Goal: Task Accomplishment & Management: Manage account settings

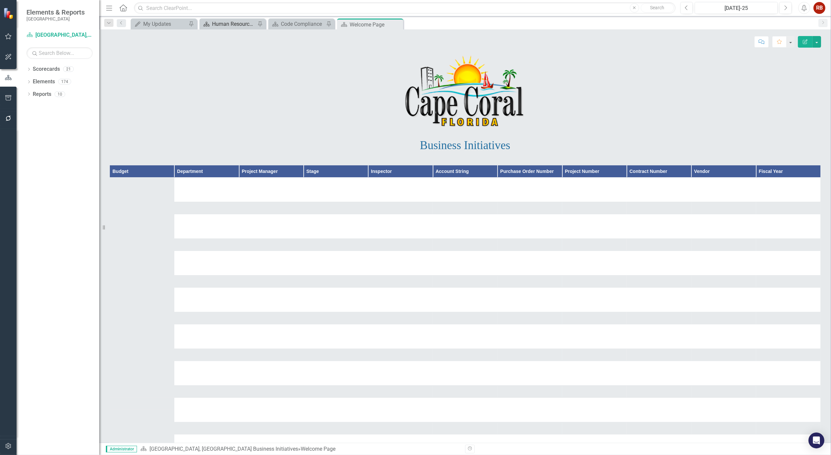
click at [227, 21] on div "Human Resources Analytics Dashboard" at bounding box center [234, 24] width 44 height 8
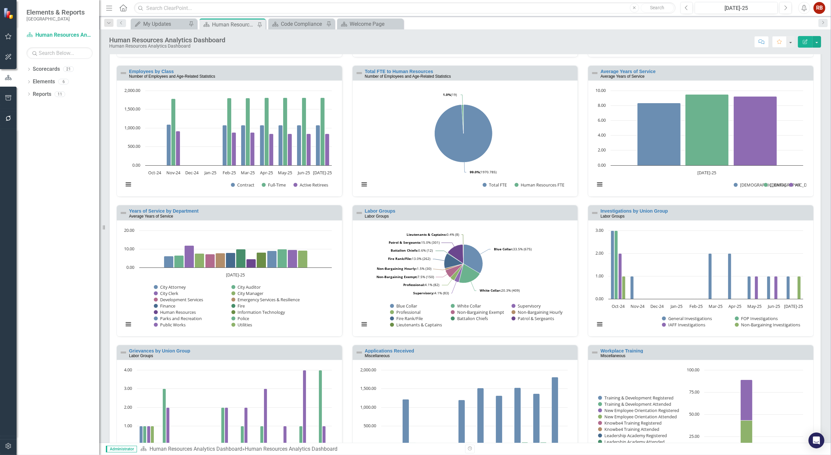
scroll to position [219, 0]
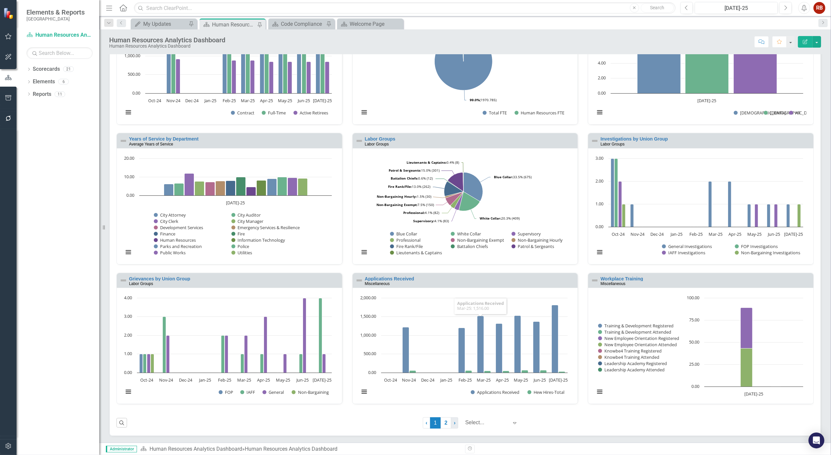
click at [451, 420] on link "› Next" at bounding box center [454, 422] width 7 height 11
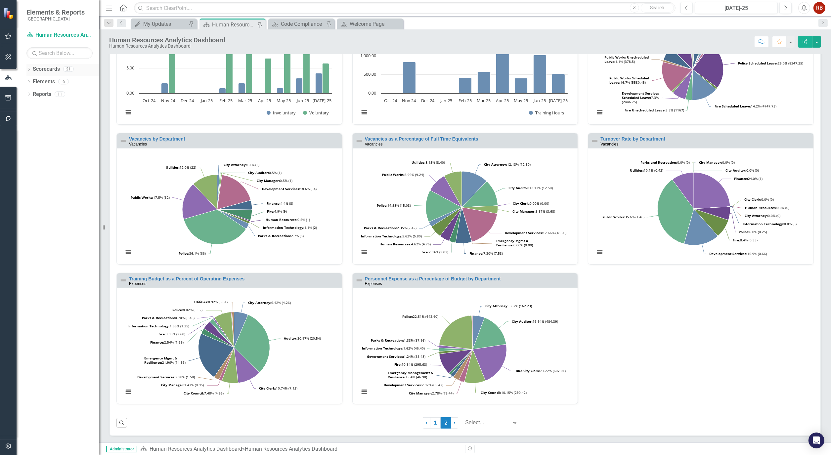
click at [31, 69] on icon "Dropdown" at bounding box center [28, 70] width 5 height 4
click at [25, 95] on icon "Dropdown" at bounding box center [22, 94] width 5 height 4
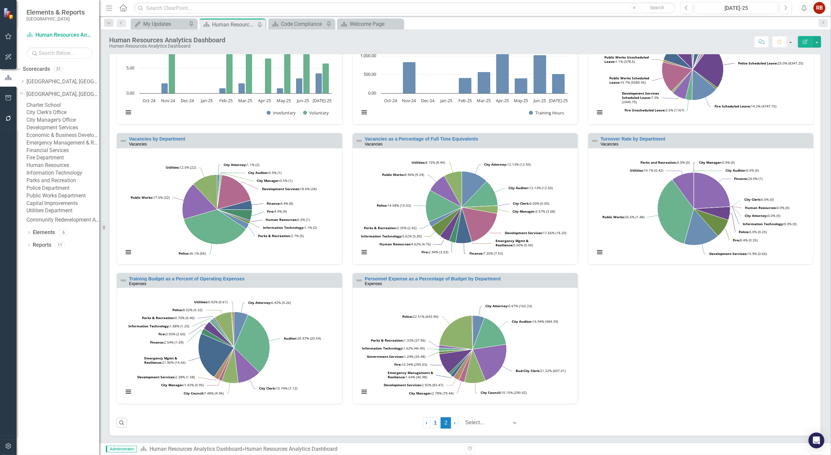
click at [70, 95] on link "[GEOGRAPHIC_DATA], [GEOGRAPHIC_DATA] Strategic Plan" at bounding box center [62, 95] width 73 height 8
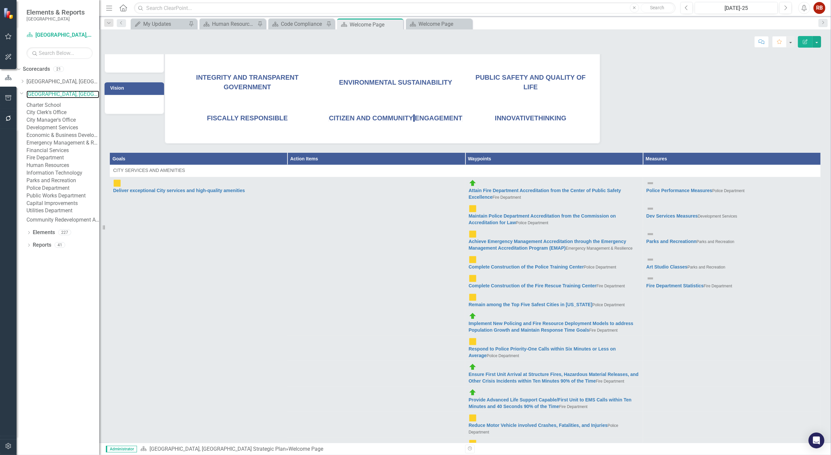
scroll to position [110, 0]
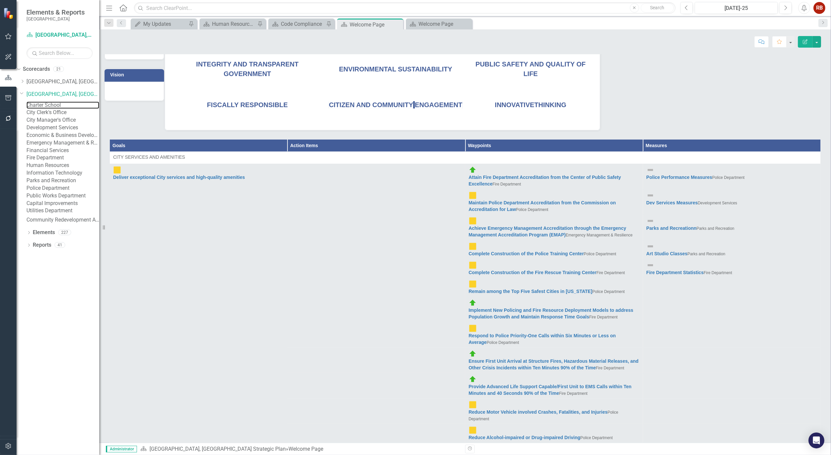
drag, startPoint x: 67, startPoint y: 106, endPoint x: 3, endPoint y: 117, distance: 64.5
click at [67, 106] on link "Charter School" at bounding box center [62, 106] width 73 height 8
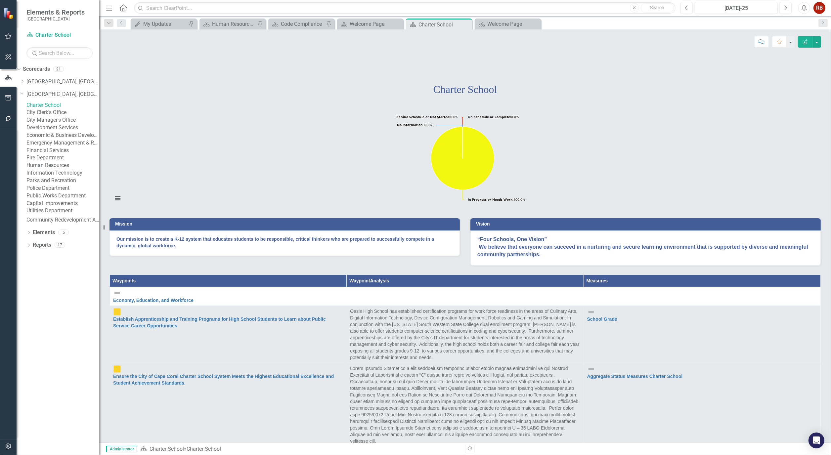
click at [77, 124] on link "City Manager's Office" at bounding box center [62, 120] width 73 height 8
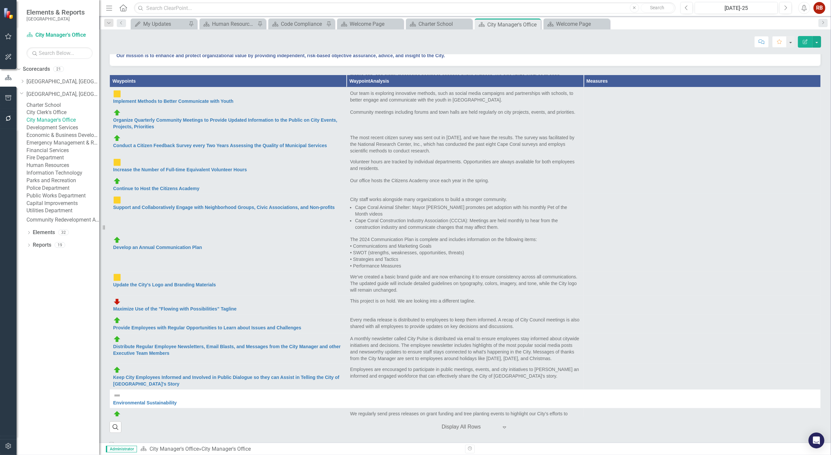
scroll to position [184, 0]
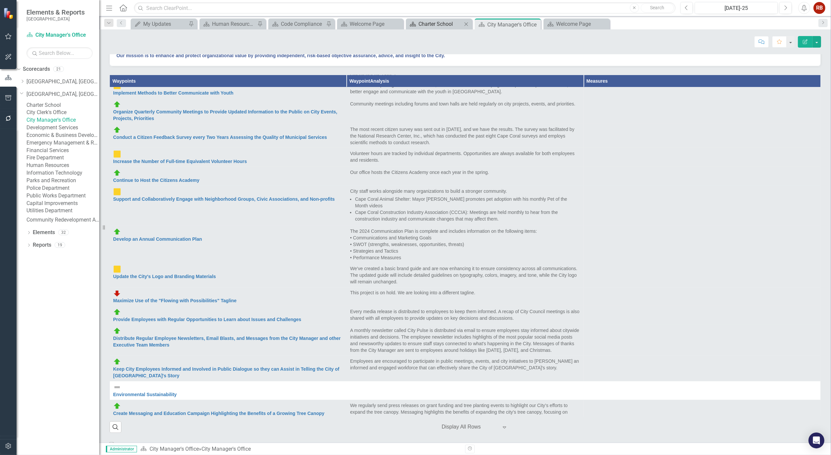
click at [448, 21] on div "Charter School" at bounding box center [440, 24] width 44 height 8
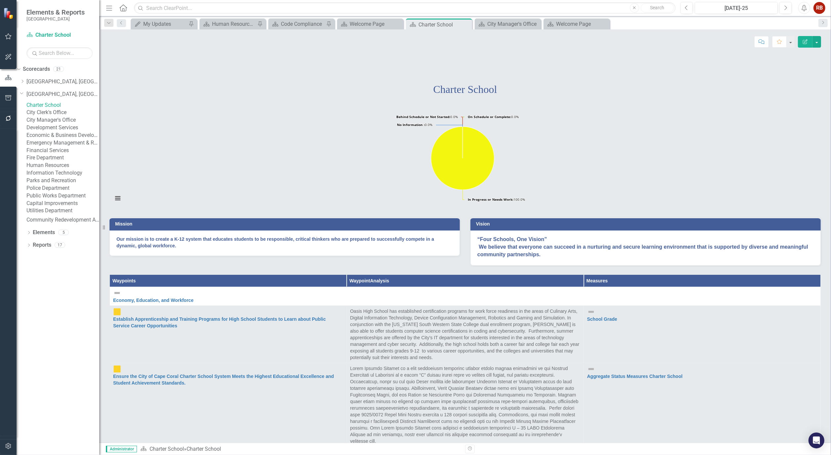
click at [314, 180] on rect "Interactive chart" at bounding box center [462, 158] width 706 height 99
click at [818, 40] on button "button" at bounding box center [816, 42] width 9 height 12
click at [798, 54] on link "Edit Edit Scorecard" at bounding box center [794, 54] width 54 height 12
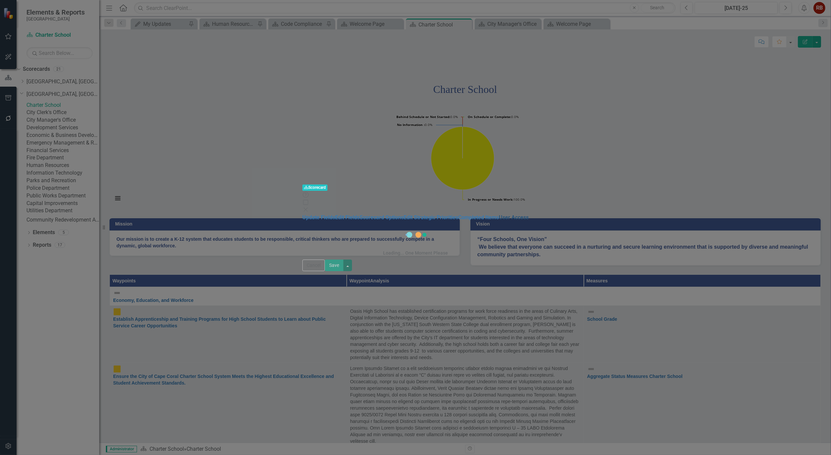
click at [499, 214] on link "User Access" at bounding box center [514, 217] width 30 height 6
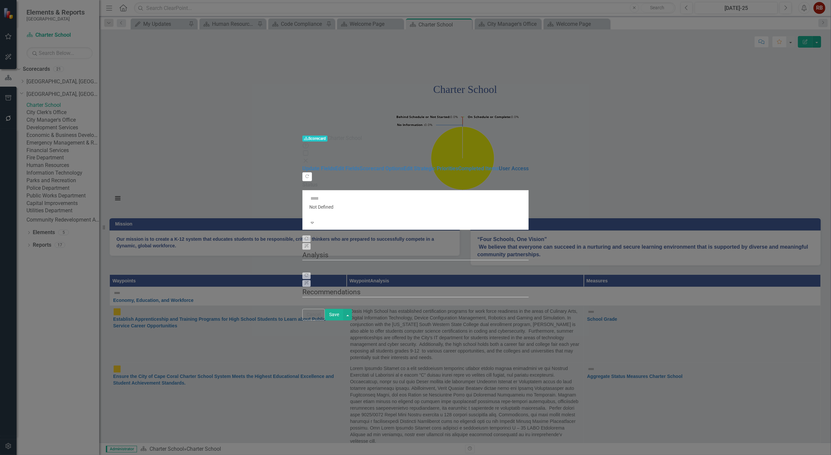
click at [499, 165] on link "User Access" at bounding box center [514, 168] width 30 height 6
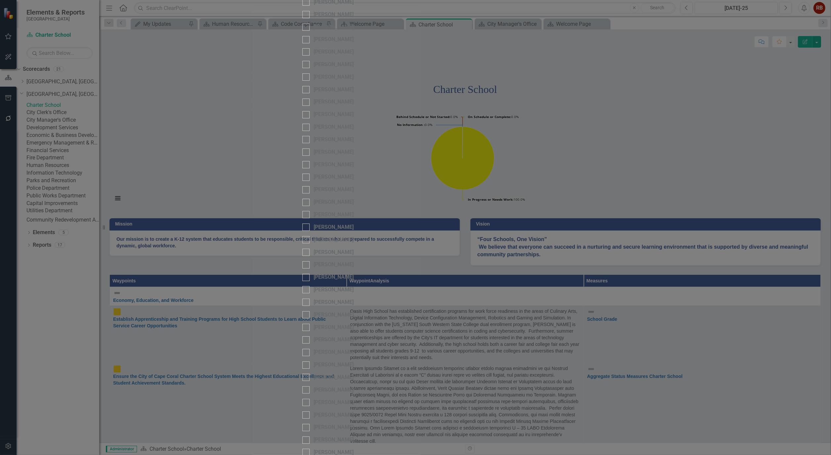
checkbox input "false"
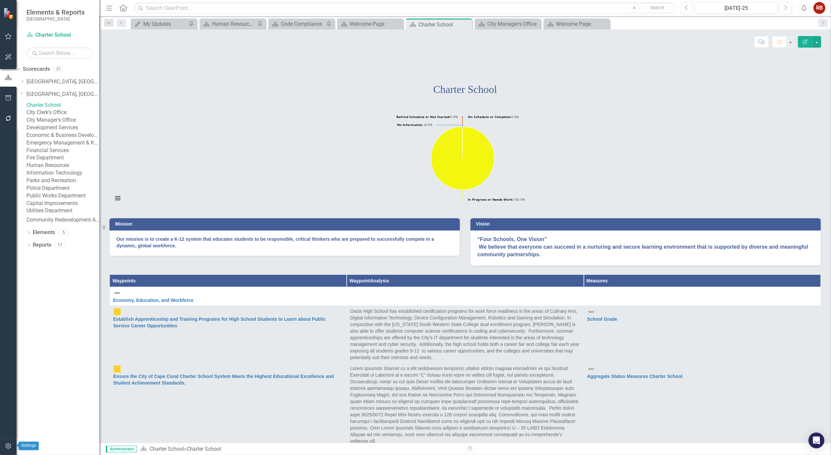
click at [7, 446] on icon "button" at bounding box center [8, 446] width 6 height 6
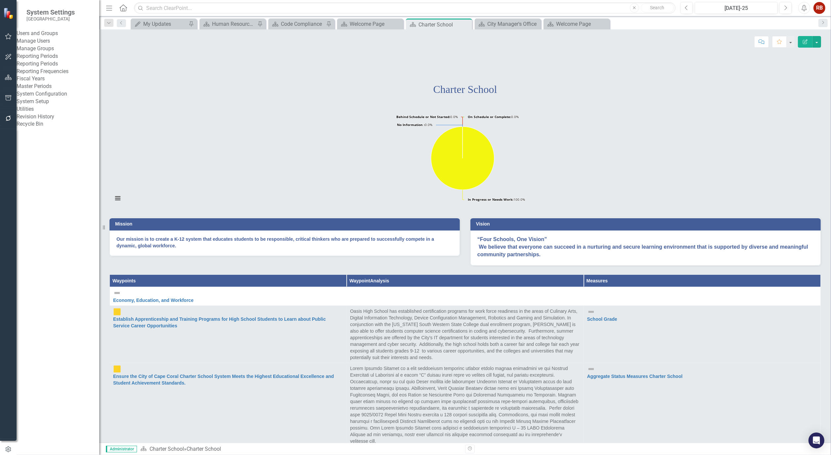
click at [45, 44] on link "Manage Users" at bounding box center [58, 41] width 83 height 8
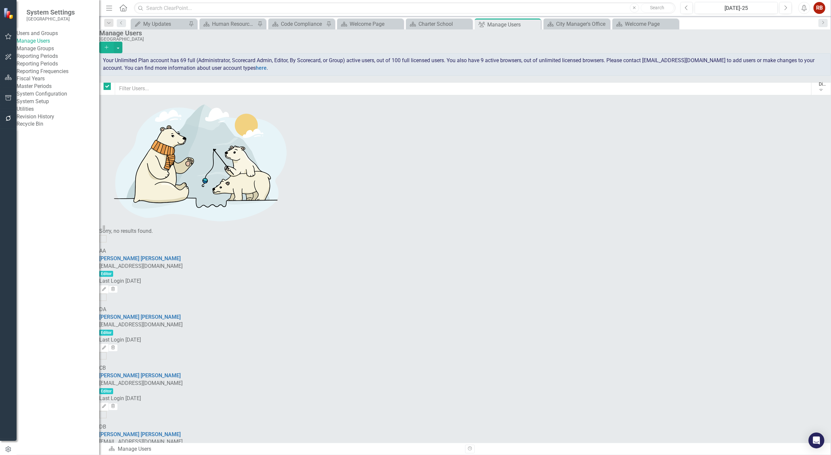
checkbox input "false"
click at [189, 89] on input "text" at bounding box center [463, 88] width 697 height 13
type input "sa"
click at [169, 255] on link "Sarah Evins" at bounding box center [139, 258] width 81 height 6
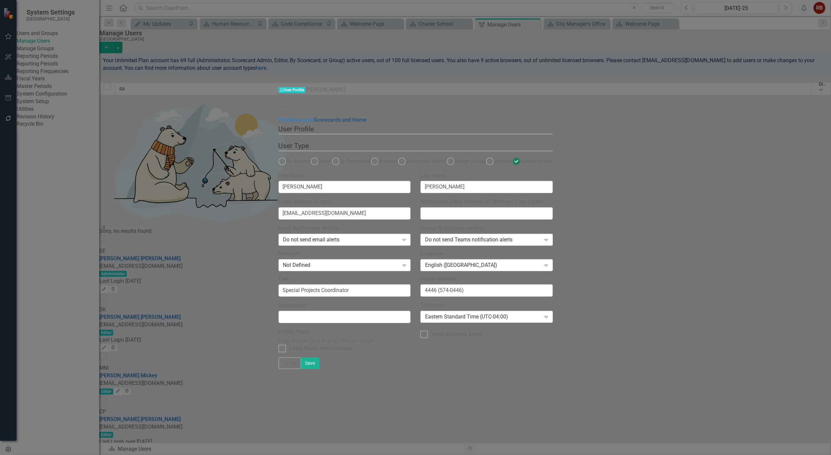
click at [314, 117] on link "Scorecards and Home" at bounding box center [340, 120] width 53 height 6
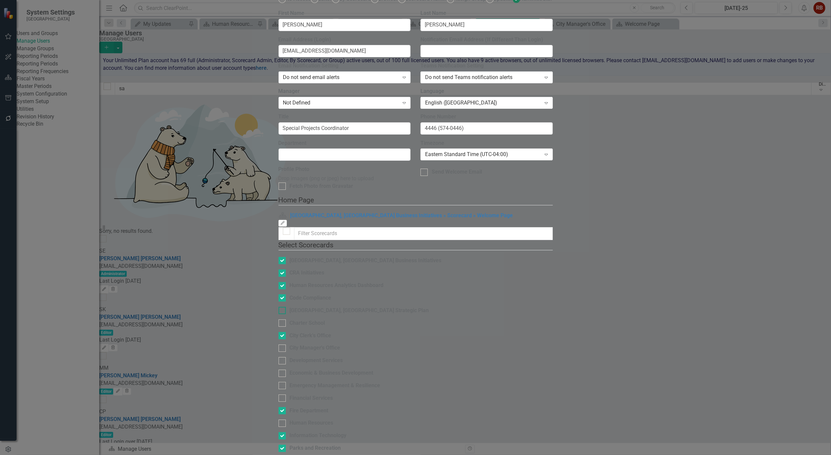
click at [278, 307] on div at bounding box center [281, 310] width 7 height 7
click at [278, 307] on input "[GEOGRAPHIC_DATA], [GEOGRAPHIC_DATA] Strategic Plan" at bounding box center [280, 309] width 4 height 4
checkbox input "true"
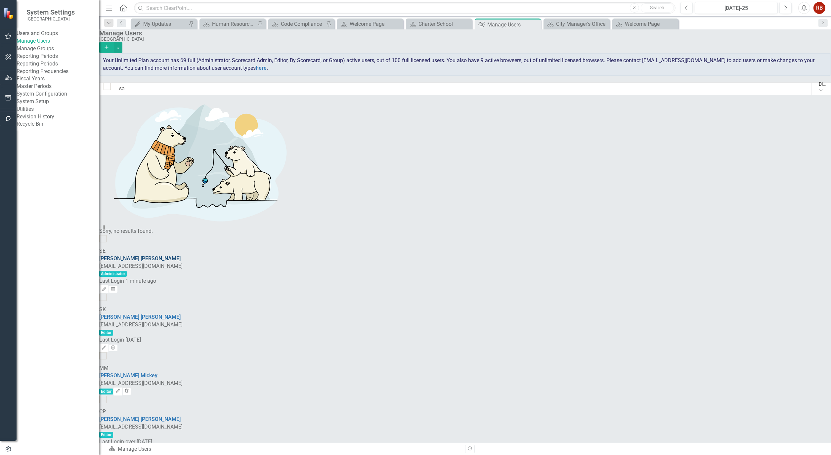
click at [162, 255] on link "Sarah Evins" at bounding box center [139, 258] width 81 height 6
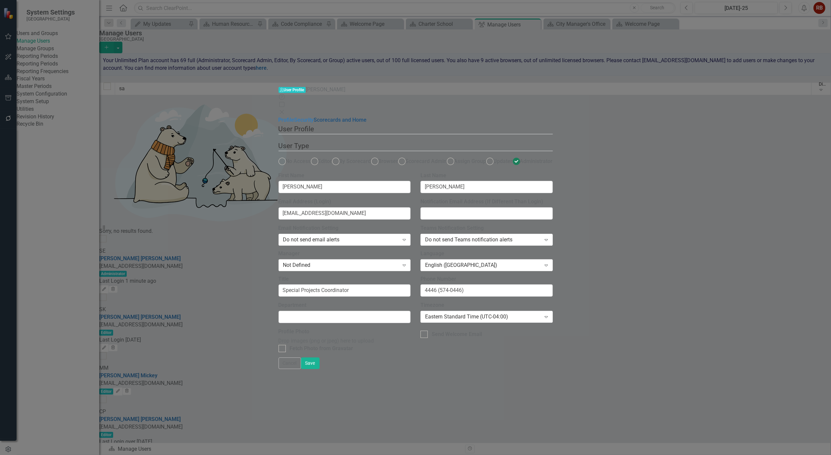
click at [314, 117] on link "Scorecards and Home" at bounding box center [340, 120] width 53 height 6
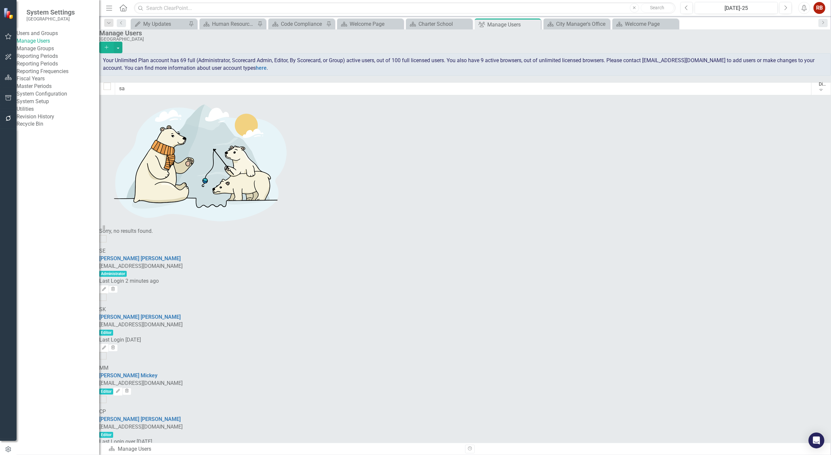
click at [61, 68] on link "Reporting Periods" at bounding box center [58, 64] width 83 height 8
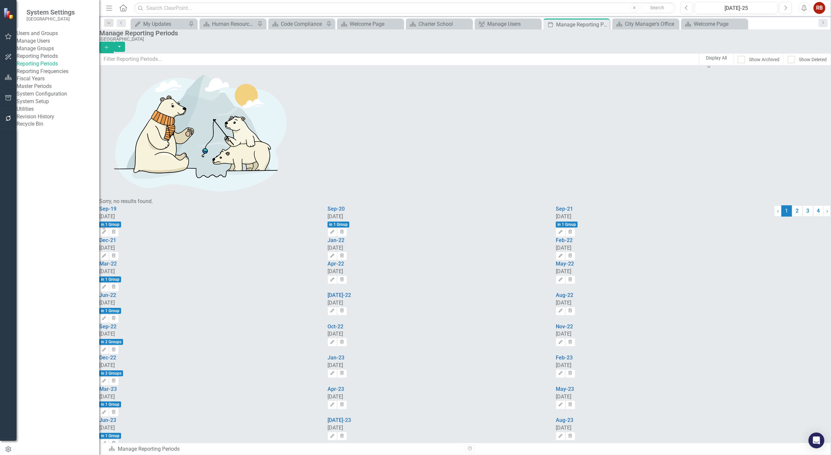
click at [61, 75] on link "Reporting Frequencies" at bounding box center [58, 72] width 83 height 8
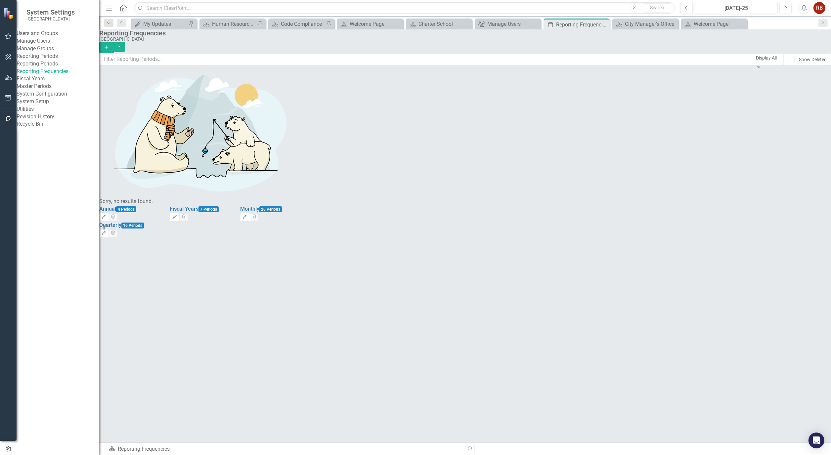
click at [50, 83] on link "Fiscal Years" at bounding box center [58, 79] width 83 height 8
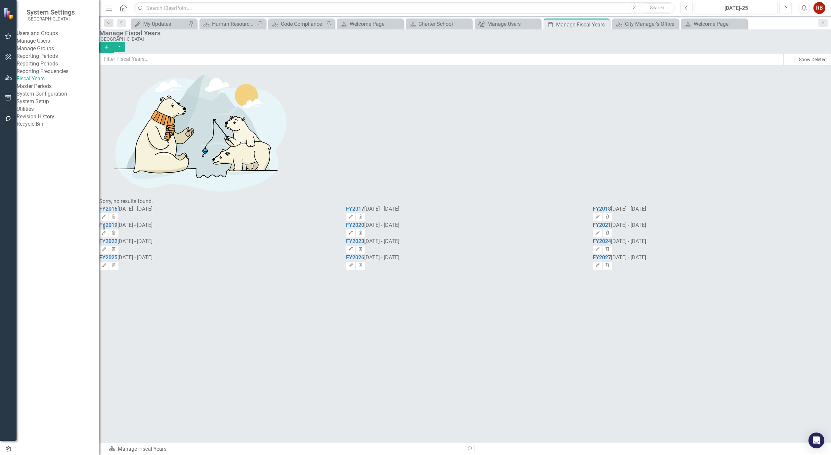
click at [45, 106] on link "System Setup" at bounding box center [58, 102] width 83 height 8
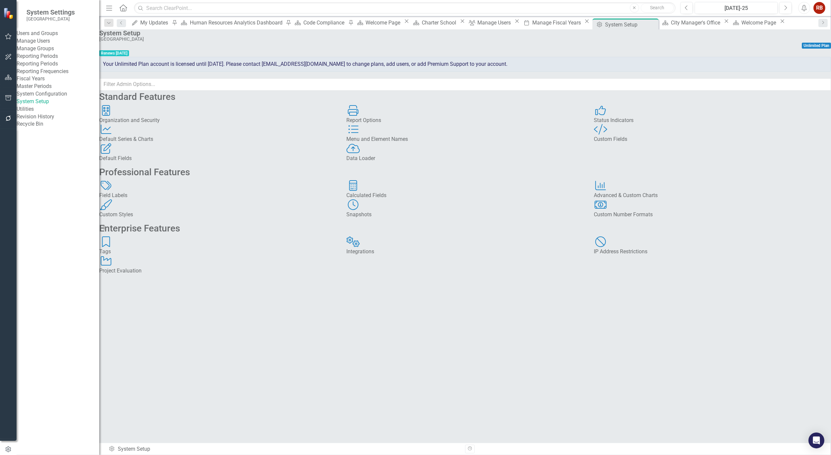
click at [382, 143] on div "Menu and Element Names" at bounding box center [464, 140] width 237 height 8
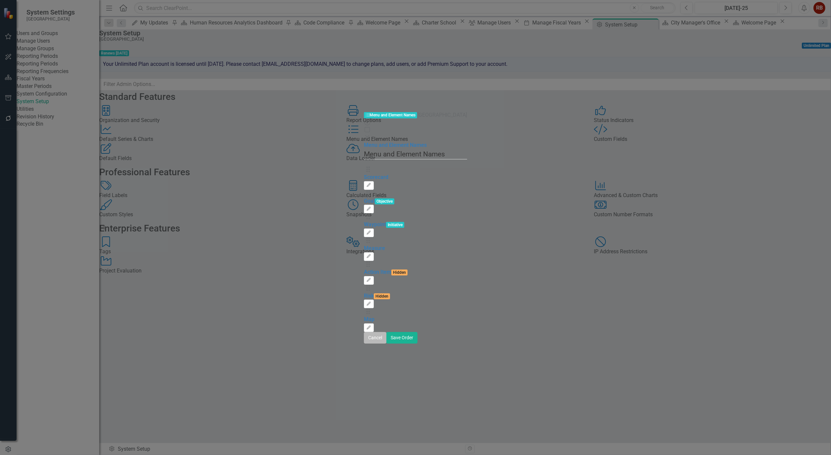
click at [386, 344] on button "Cancel" at bounding box center [375, 338] width 22 height 12
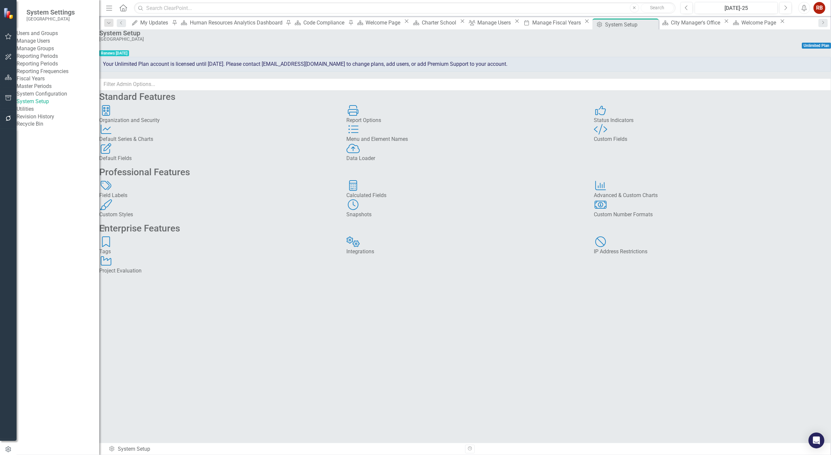
click at [564, 275] on div "Standard Features Organization and Security Organization and Security Report Op…" at bounding box center [465, 183] width 732 height 183
click at [417, 275] on div "Standard Features Organization and Security Organization and Security Report Op…" at bounding box center [465, 183] width 732 height 183
click at [779, 24] on icon "Close" at bounding box center [782, 21] width 7 height 5
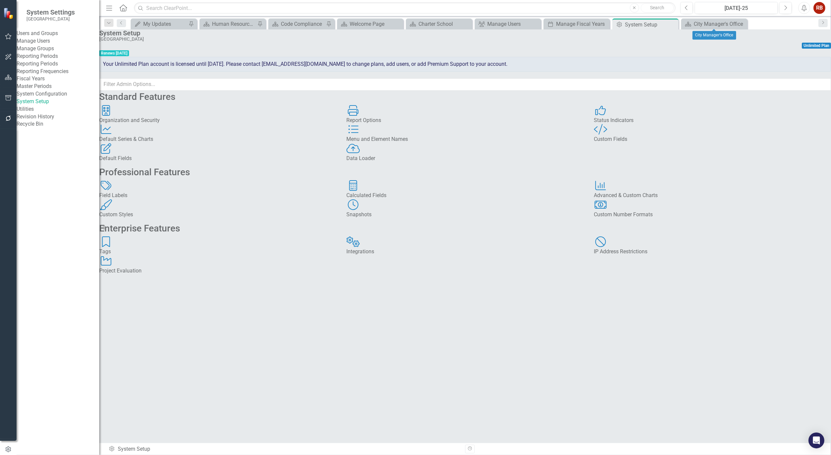
click at [0, 0] on icon "Close" at bounding box center [0, 0] width 0 height 0
click at [674, 24] on icon "Close" at bounding box center [672, 23] width 7 height 5
click at [9, 97] on icon "button" at bounding box center [8, 97] width 7 height 5
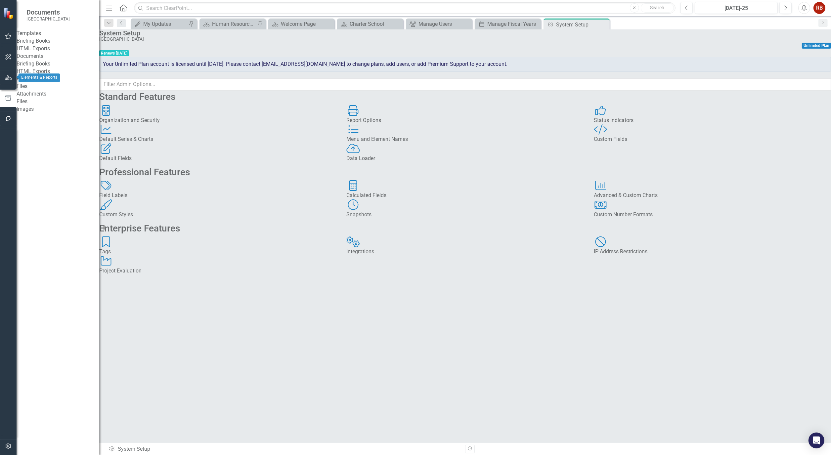
click at [8, 84] on button "button" at bounding box center [8, 78] width 15 height 14
click at [28, 67] on div "Dropdown Scorecards 21" at bounding box center [62, 70] width 73 height 13
click at [31, 69] on div "Dropdown Scorecards 21" at bounding box center [62, 70] width 73 height 13
click at [40, 65] on link "Scorecards" at bounding box center [46, 69] width 27 height 8
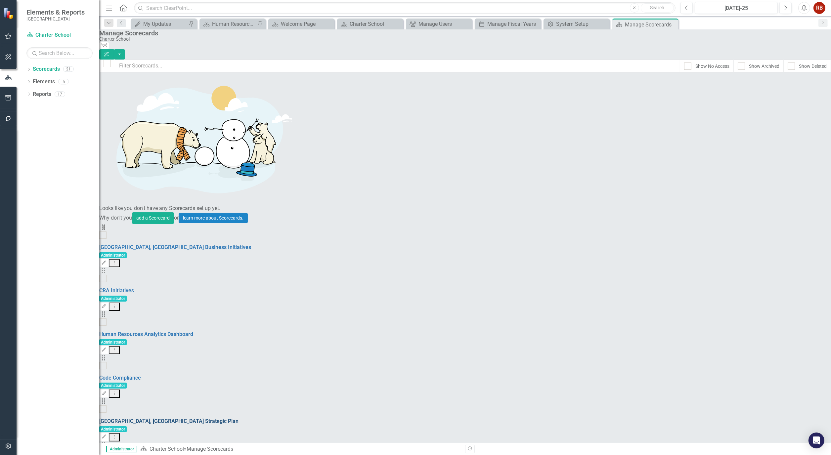
click at [167, 418] on link "[GEOGRAPHIC_DATA], [GEOGRAPHIC_DATA] Strategic Plan" at bounding box center [168, 421] width 139 height 6
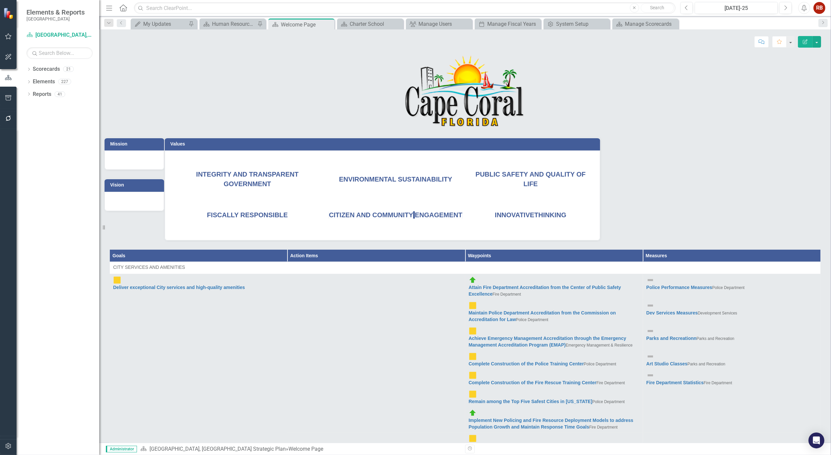
click at [808, 39] on icon "Edit Report" at bounding box center [805, 41] width 6 height 5
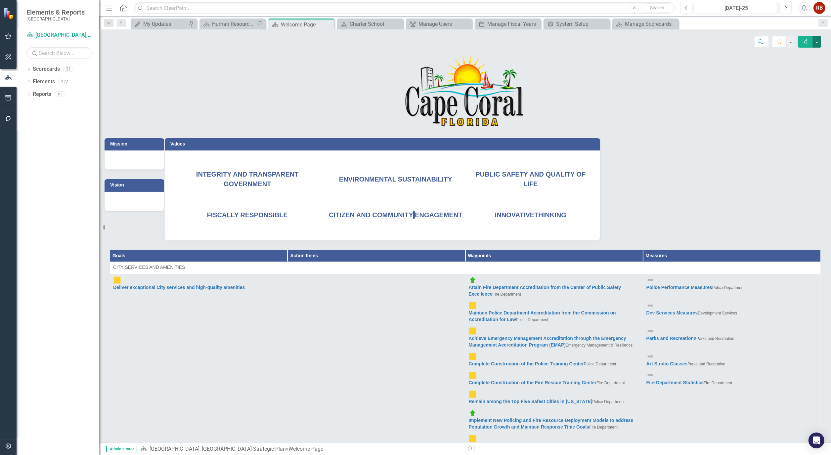
click at [815, 44] on button "button" at bounding box center [816, 42] width 9 height 12
click at [797, 64] on link "Edit Report Edit Layout" at bounding box center [794, 66] width 54 height 12
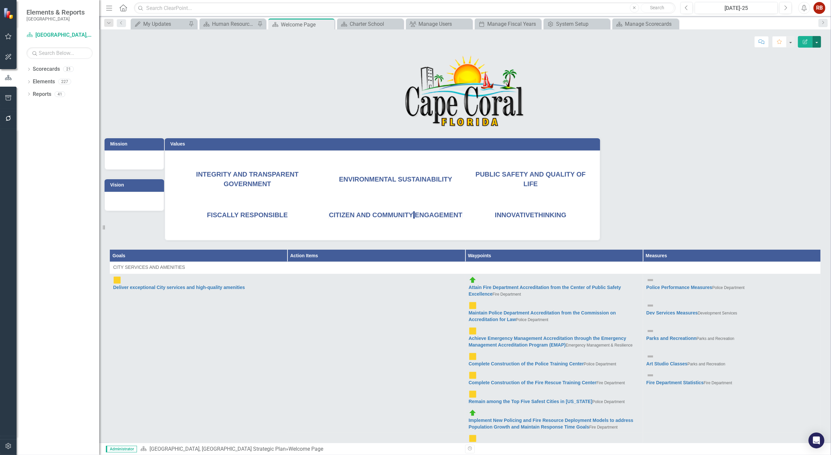
click at [815, 43] on button "button" at bounding box center [816, 42] width 9 height 12
click at [804, 55] on link "Edit Edit Scorecard" at bounding box center [794, 54] width 54 height 12
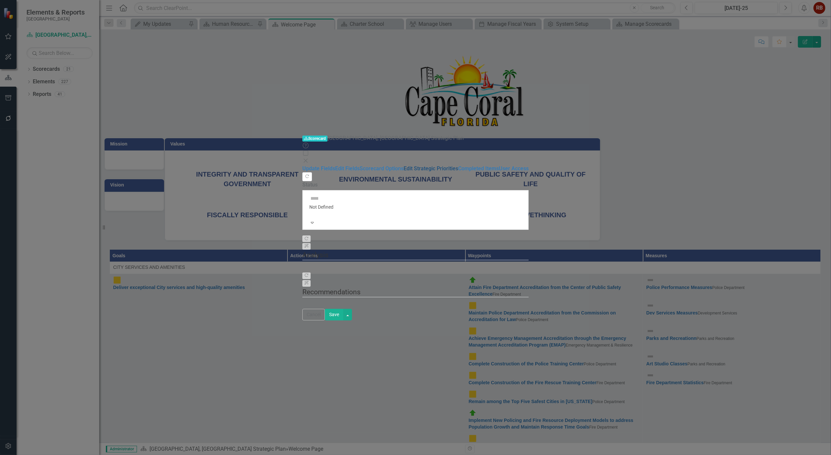
click at [404, 165] on link "Edit Strategic Priorities" at bounding box center [431, 168] width 55 height 6
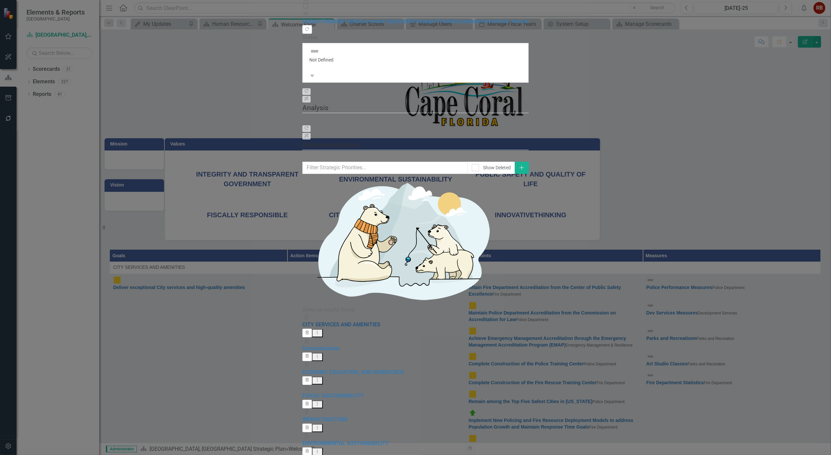
click at [302, 321] on link "CITY SERVICES AND AMENITIES" at bounding box center [341, 324] width 78 height 6
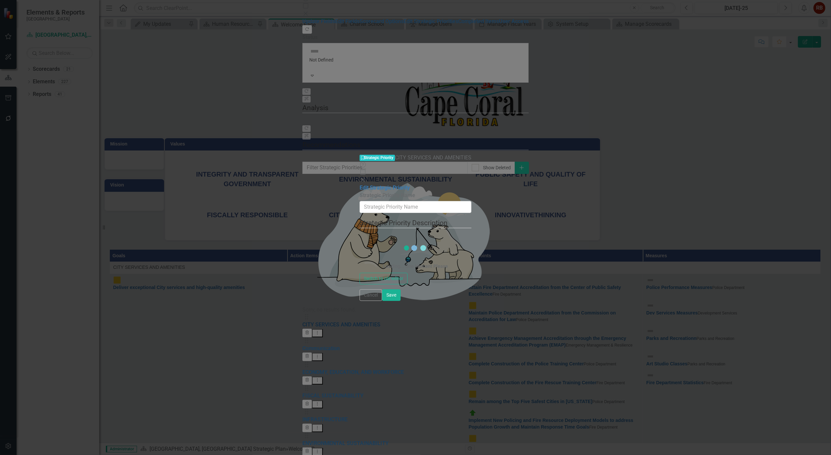
type input "CITY SERVICES AND AMENITIES"
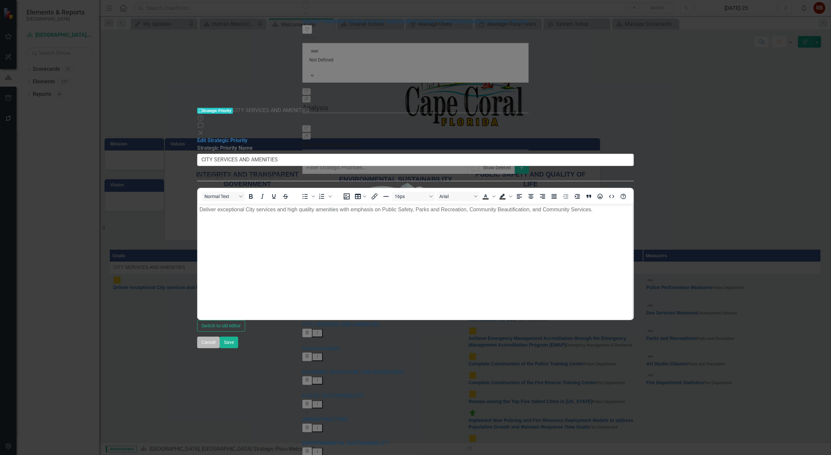
click at [220, 348] on button "Cancel" at bounding box center [208, 343] width 22 height 12
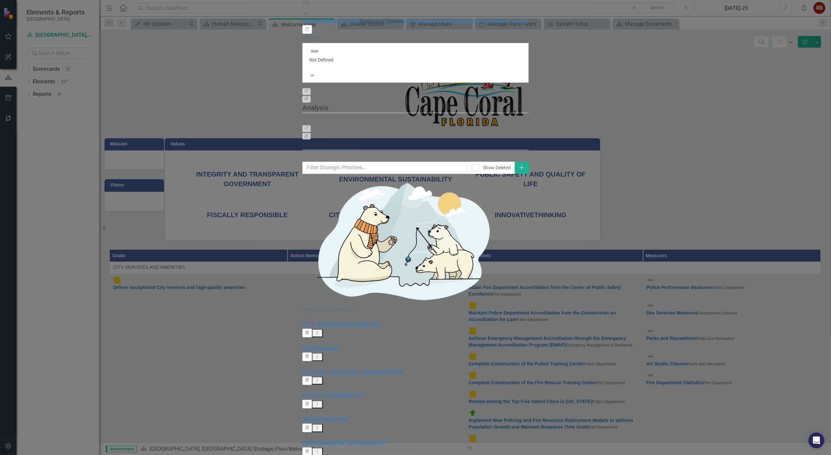
click at [360, 24] on link "Scorecard Options" at bounding box center [382, 21] width 44 height 6
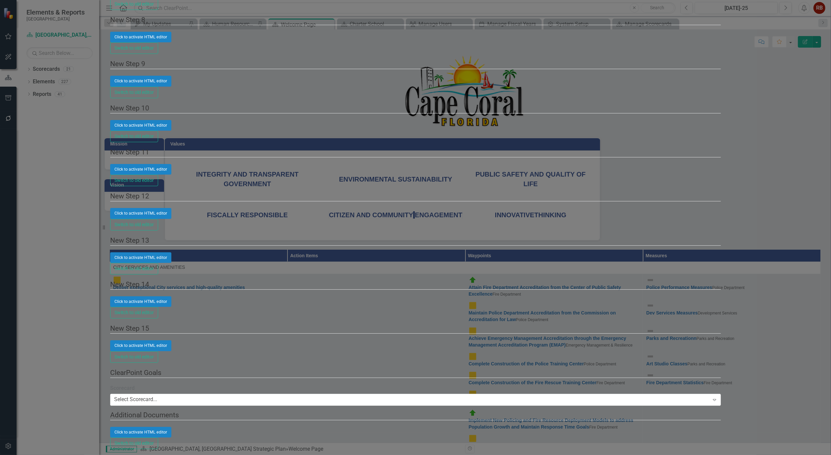
scroll to position [73, 0]
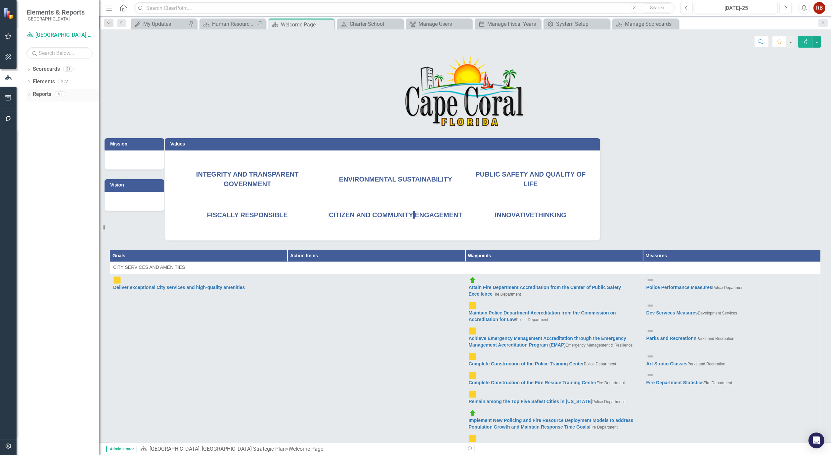
click at [30, 93] on div "Dropdown" at bounding box center [28, 95] width 5 height 6
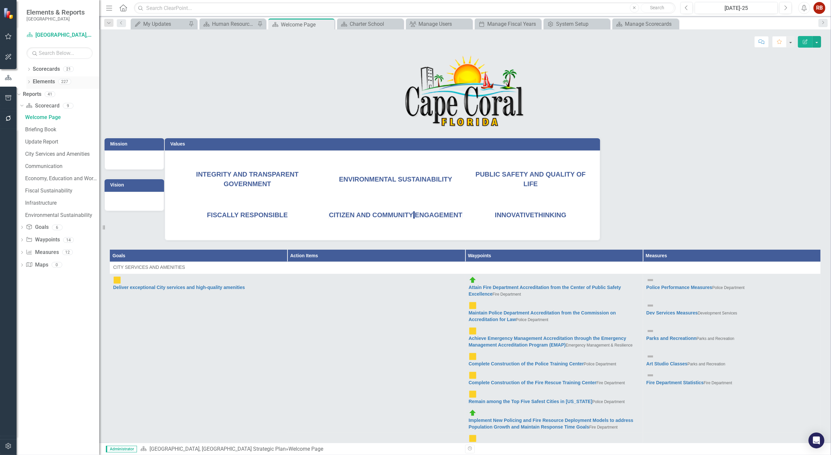
click at [30, 83] on icon "Dropdown" at bounding box center [28, 83] width 5 height 4
click at [24, 93] on icon "Dropdown" at bounding box center [22, 95] width 5 height 4
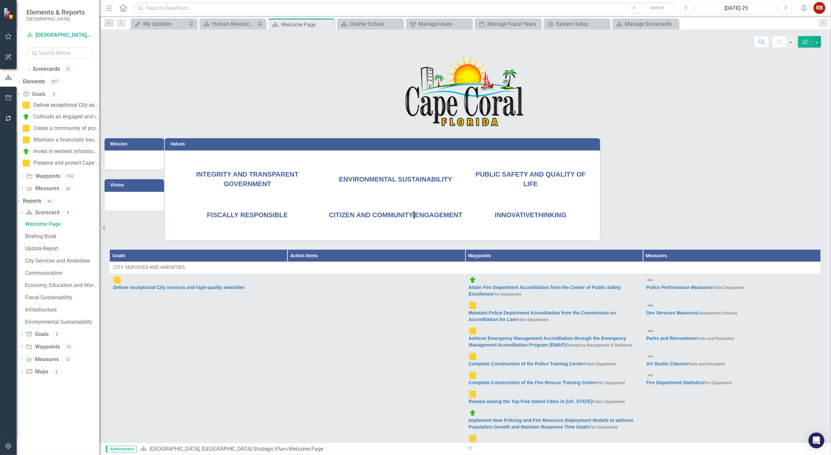
click at [80, 104] on div "Deliver exceptional City services and high-quality amenities" at bounding box center [66, 105] width 66 height 6
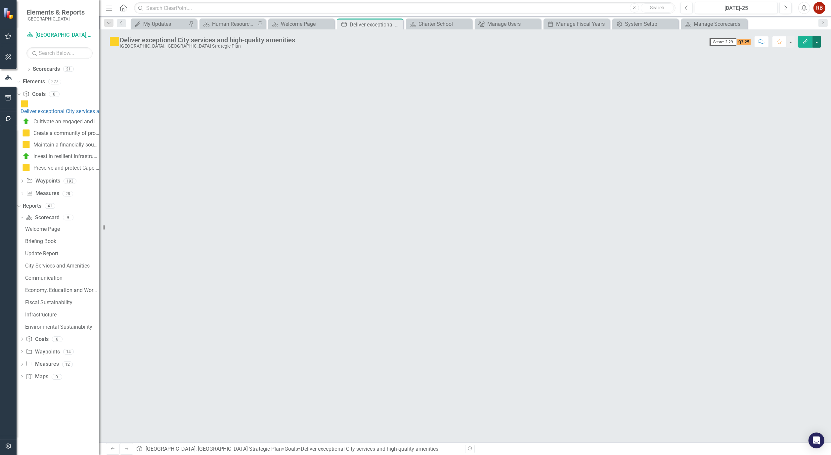
click at [817, 41] on button "button" at bounding box center [816, 42] width 9 height 12
click at [802, 53] on link "Edit Edit Goal" at bounding box center [794, 54] width 54 height 12
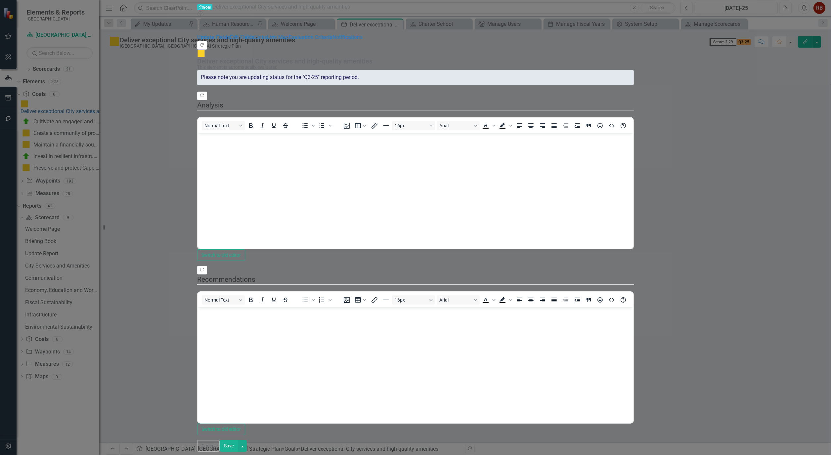
click at [336, 70] on div "Please note you are updating status for the "Q3-25" reporting period." at bounding box center [415, 77] width 436 height 15
click at [230, 39] on link "Edit Fields" at bounding box center [242, 37] width 24 height 6
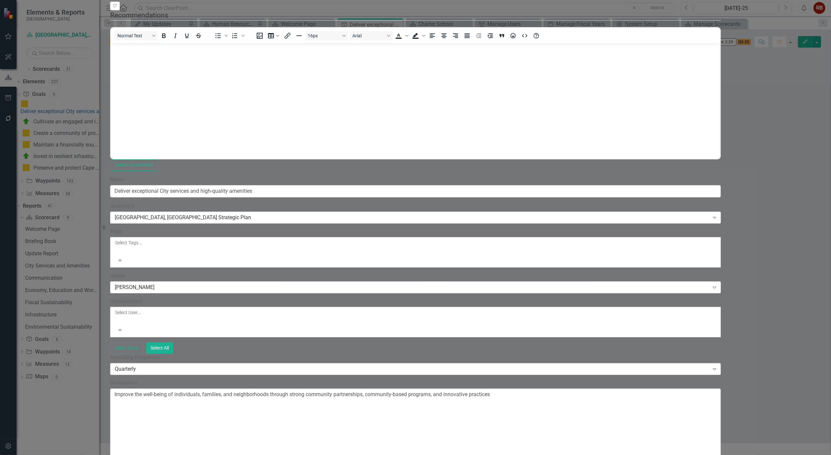
click at [718, 366] on icon "Expand" at bounding box center [714, 368] width 7 height 5
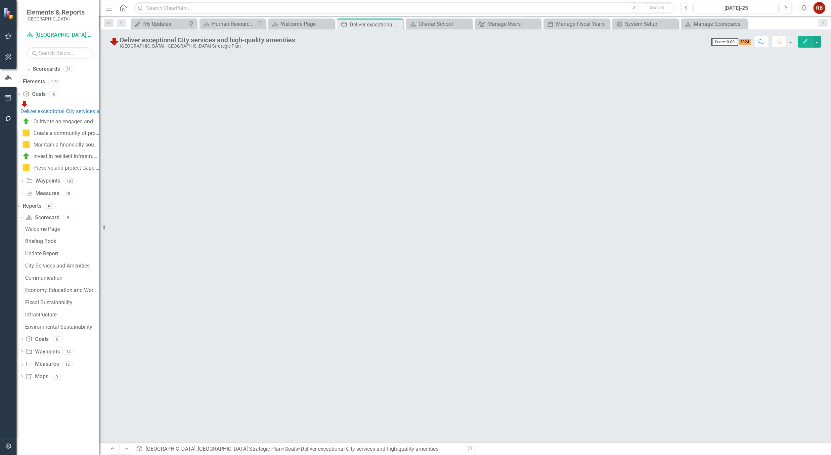
click at [743, 40] on span "2024" at bounding box center [745, 42] width 13 height 6
click at [742, 42] on span "2024" at bounding box center [745, 42] width 13 height 6
click at [815, 41] on button "button" at bounding box center [816, 42] width 9 height 12
click at [792, 50] on link "Edit Edit Goal" at bounding box center [794, 54] width 54 height 12
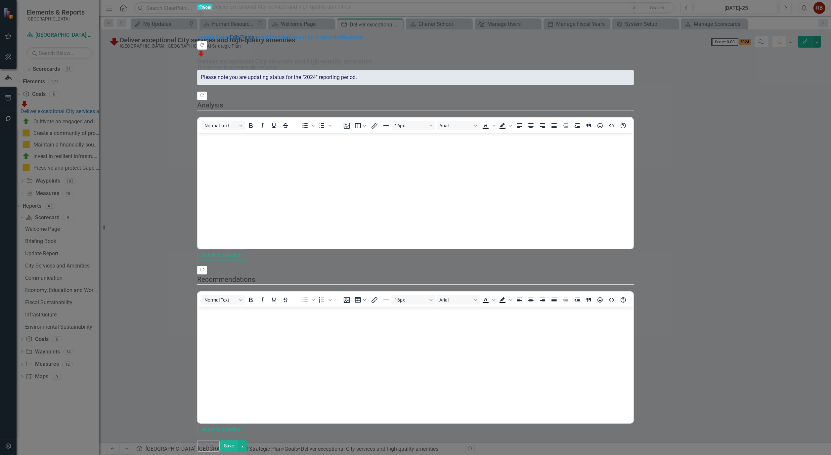
click at [230, 34] on link "Edit Fields" at bounding box center [242, 37] width 24 height 6
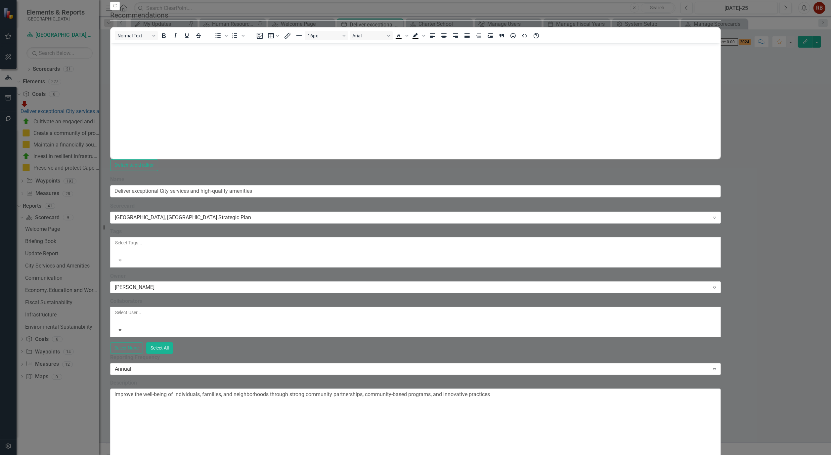
click at [458, 365] on div "Annual" at bounding box center [412, 369] width 594 height 8
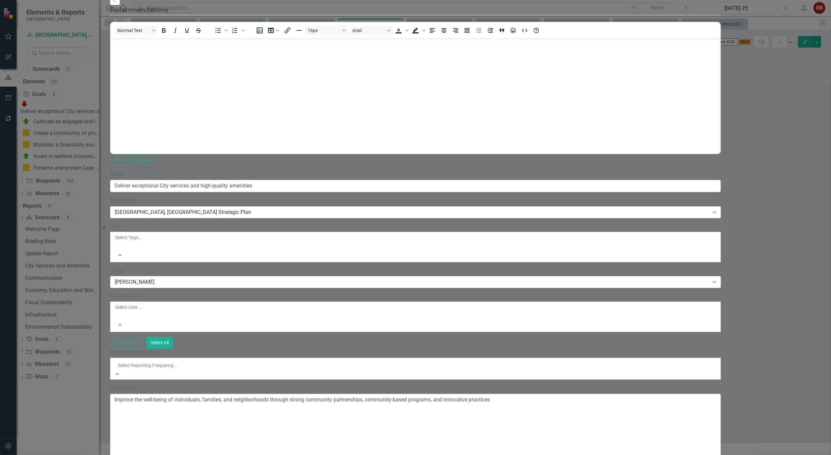
click at [270, 455] on div "All Periods" at bounding box center [415, 459] width 831 height 8
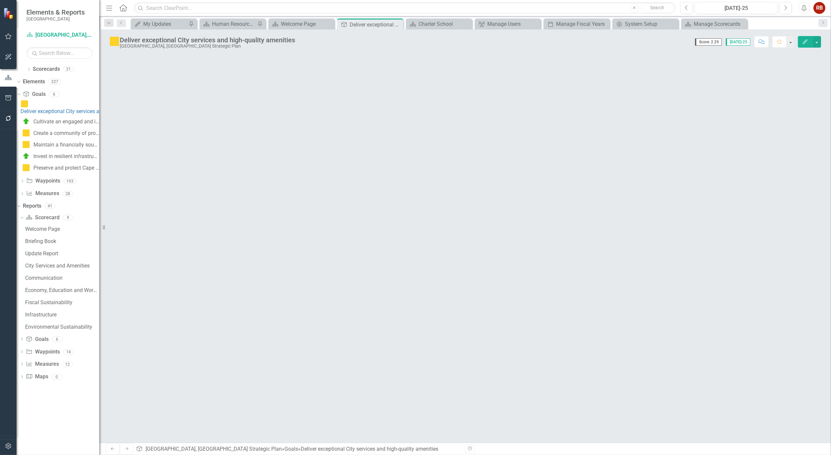
click at [741, 43] on span "[DATE]-25" at bounding box center [738, 41] width 24 height 7
click at [786, 9] on button "Next" at bounding box center [785, 8] width 12 height 12
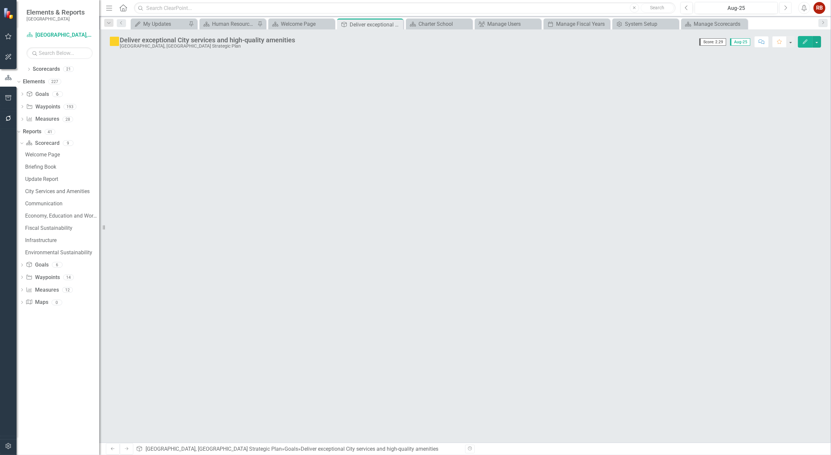
click at [786, 9] on icon "Next" at bounding box center [786, 8] width 4 height 6
click at [687, 5] on icon "Previous" at bounding box center [687, 8] width 4 height 6
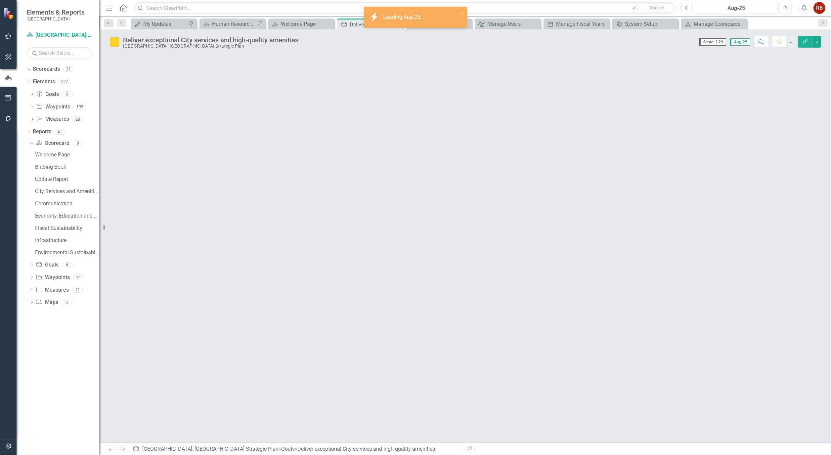
click at [687, 5] on icon "Previous" at bounding box center [687, 8] width 4 height 6
click at [789, 8] on button "Next" at bounding box center [785, 8] width 12 height 12
click at [681, 5] on button "Previous" at bounding box center [686, 8] width 12 height 12
click at [286, 24] on div "Welcome Page" at bounding box center [303, 24] width 44 height 8
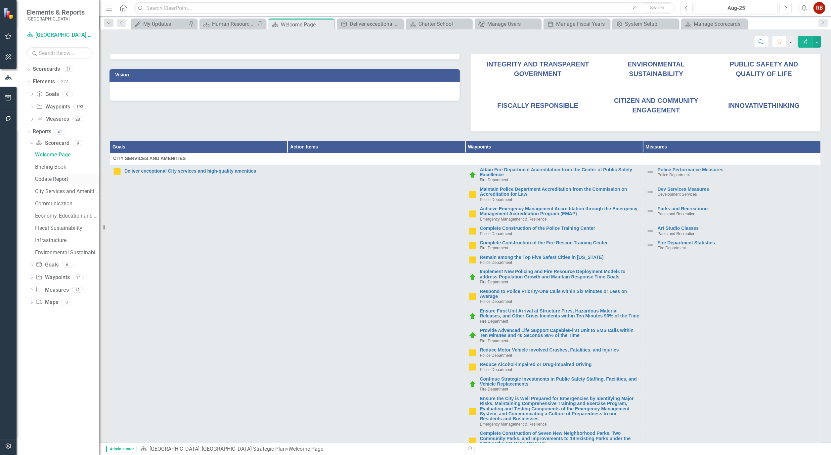
click at [54, 178] on div "Update Report" at bounding box center [67, 179] width 64 height 6
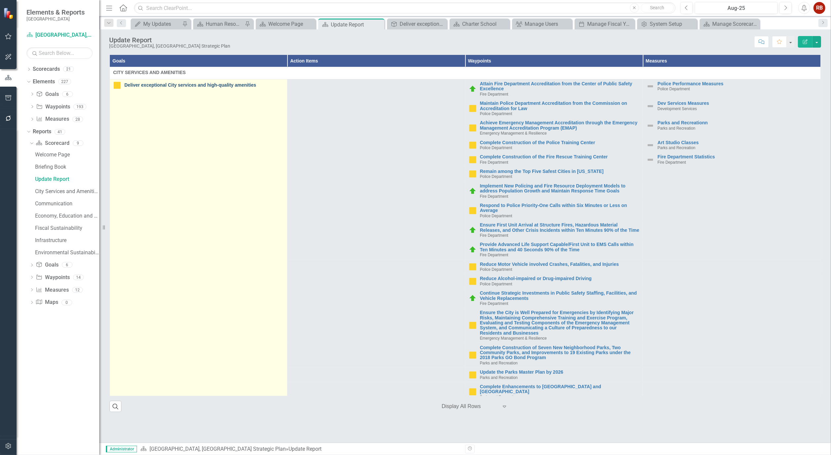
click at [199, 85] on link "Deliver exceptional City services and high-quality amenities" at bounding box center [203, 85] width 159 height 5
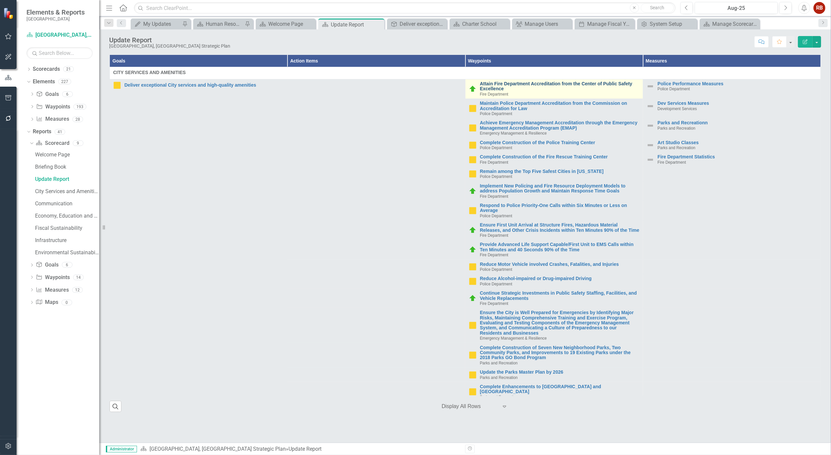
click at [547, 81] on link "Attain Fire Department Accreditation from the Center of Public Safety Excellence" at bounding box center [559, 86] width 159 height 10
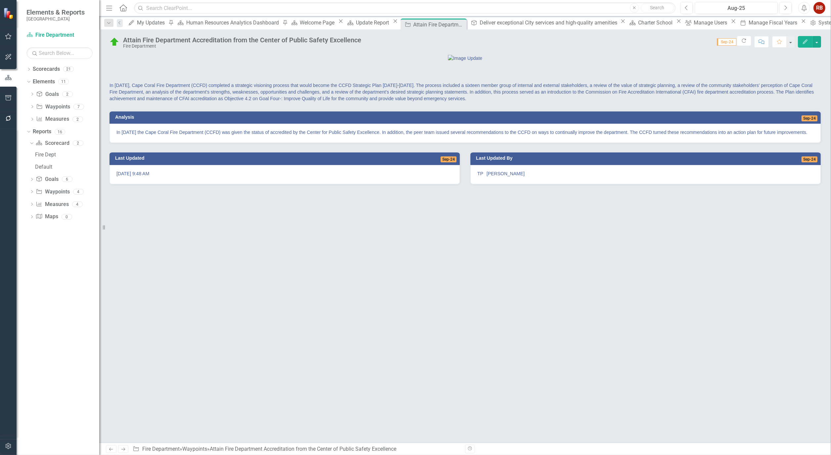
click at [473, 322] on div "In [DATE], Cape Coral Fire Department (CCFD) completed a strategic visioning pr…" at bounding box center [465, 248] width 732 height 389
click at [317, 333] on div "In [DATE], Cape Coral Fire Department (CCFD) completed a strategic visioning pr…" at bounding box center [465, 248] width 732 height 389
click at [31, 68] on icon "Dropdown" at bounding box center [28, 70] width 5 height 4
click at [32, 95] on icon "Dropdown" at bounding box center [32, 94] width 5 height 4
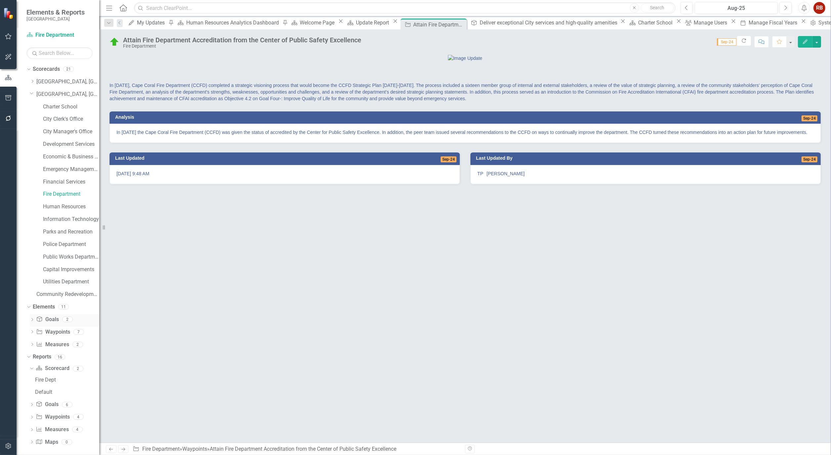
click at [31, 326] on div "Dropdown Goal Goals 2" at bounding box center [64, 320] width 69 height 13
click at [31, 332] on icon "Dropdown" at bounding box center [32, 333] width 5 height 4
click at [59, 93] on link "[GEOGRAPHIC_DATA], [GEOGRAPHIC_DATA] Strategic Plan" at bounding box center [67, 95] width 63 height 8
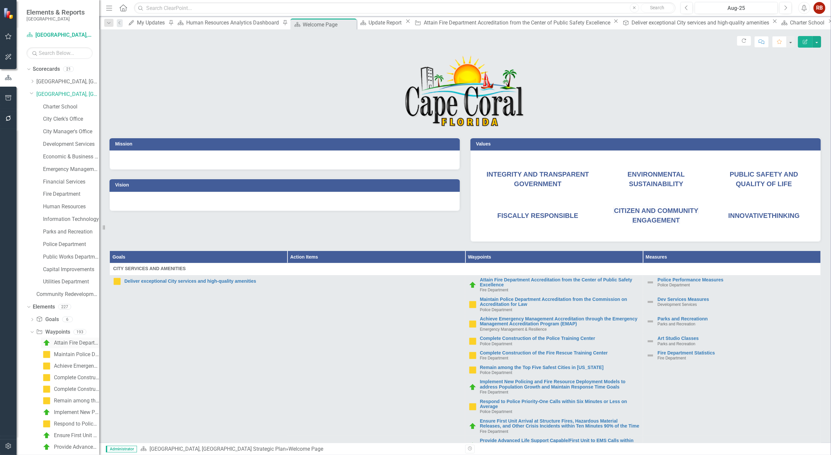
click at [71, 341] on div "Attain Fire Department Accreditation from the Center of Public Safety Excellence" at bounding box center [76, 343] width 45 height 6
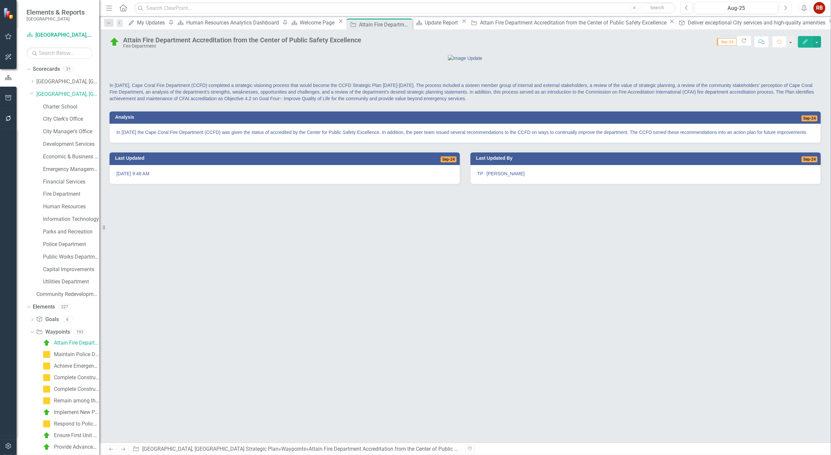
click at [787, 8] on icon "Next" at bounding box center [786, 8] width 4 height 6
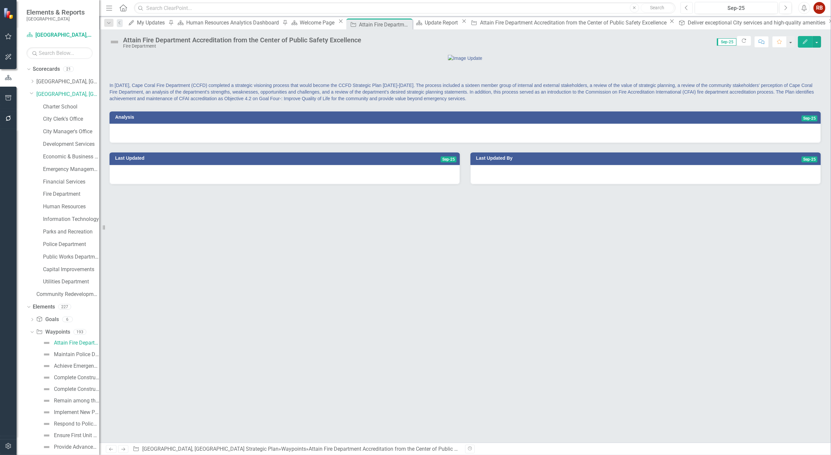
click at [688, 9] on icon "Previous" at bounding box center [687, 8] width 4 height 6
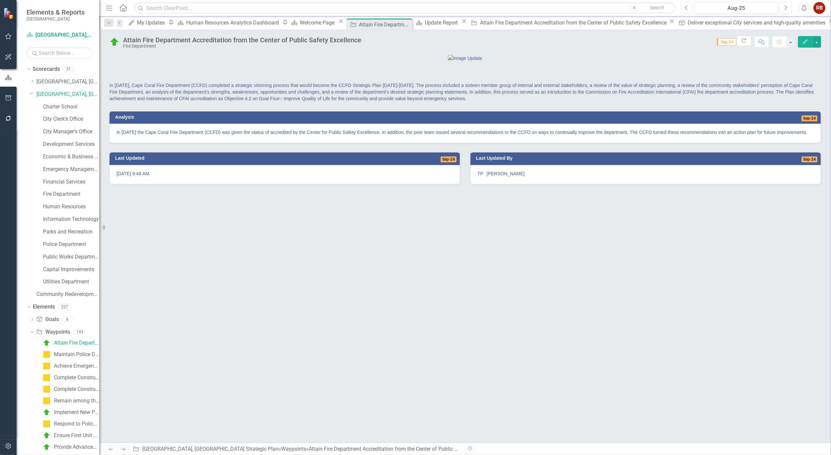
click at [683, 8] on button "Previous" at bounding box center [686, 8] width 12 height 12
click at [788, 6] on button "Next" at bounding box center [785, 8] width 12 height 12
click at [786, 7] on icon "button" at bounding box center [786, 7] width 3 height 5
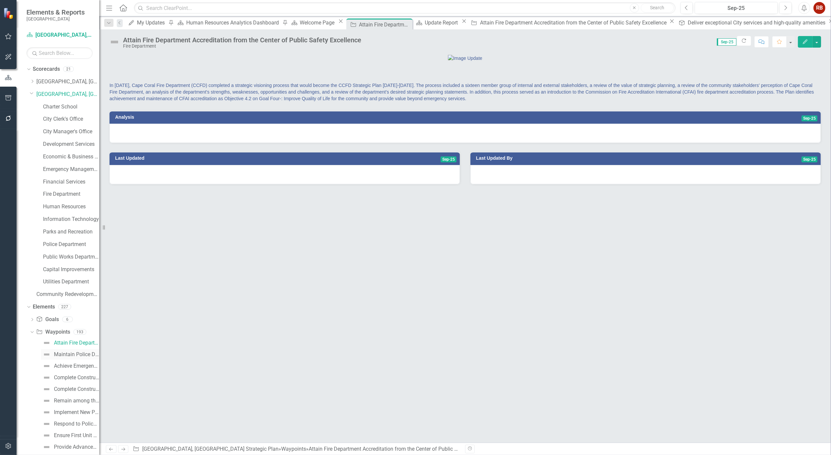
click at [71, 356] on div "Maintain Police Department Accreditation from the Commission on Accreditation f…" at bounding box center [76, 355] width 45 height 6
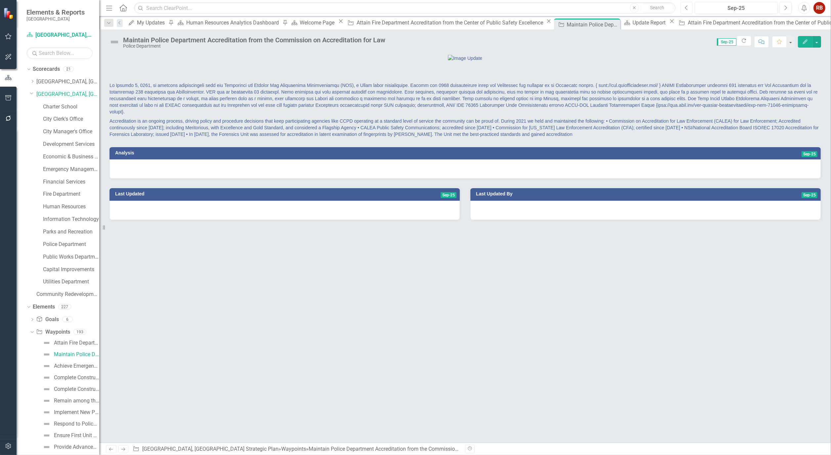
click at [687, 6] on icon "Previous" at bounding box center [687, 8] width 4 height 6
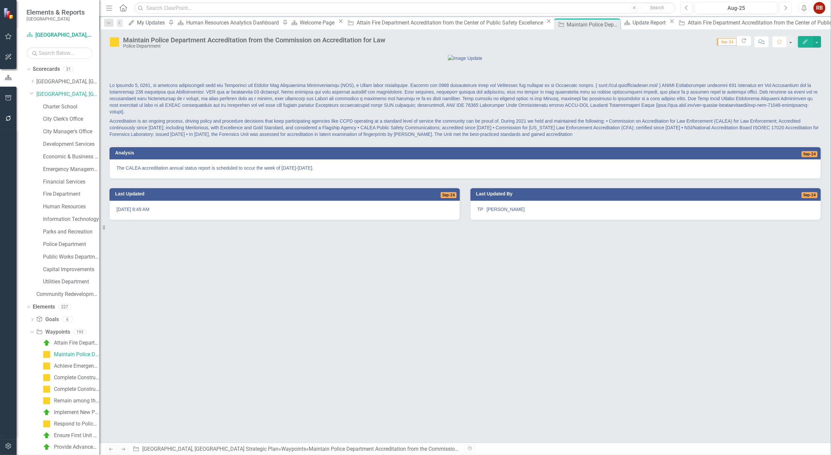
click at [783, 7] on button "Next" at bounding box center [785, 8] width 12 height 12
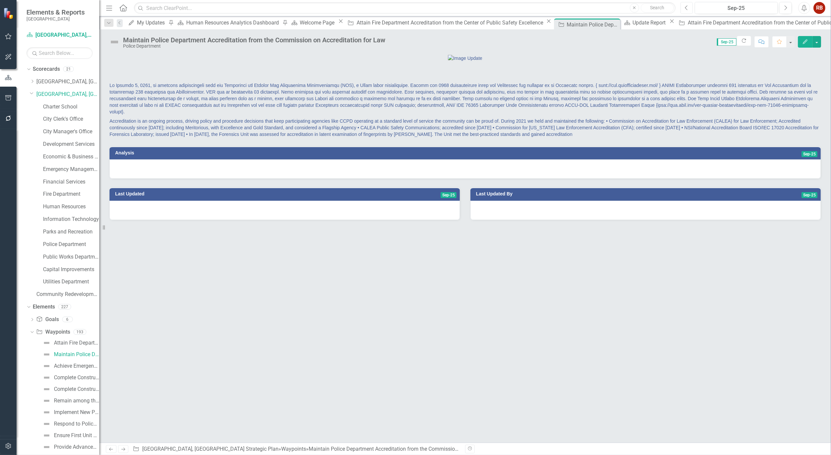
click at [691, 8] on button "Previous" at bounding box center [686, 8] width 12 height 12
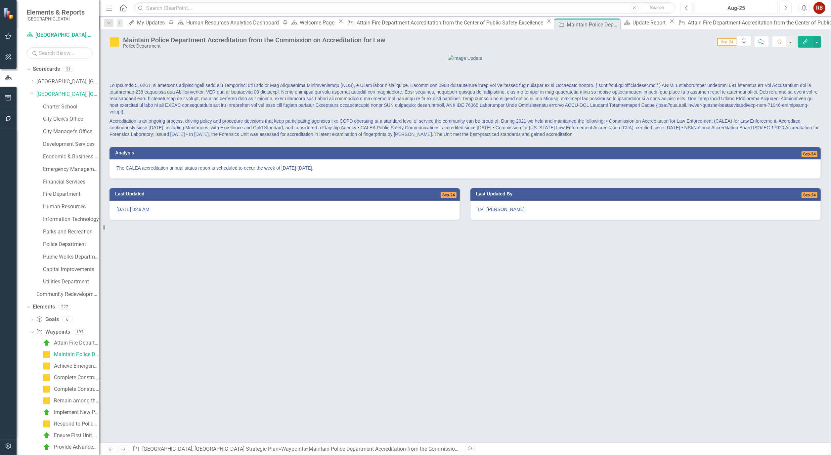
click at [786, 8] on icon "button" at bounding box center [786, 7] width 3 height 5
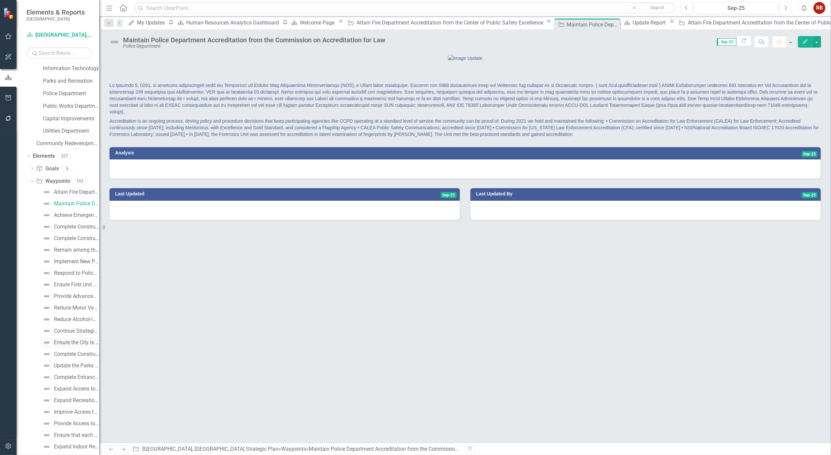
scroll to position [257, 0]
click at [58, 71] on link "Waypoint Waypoints" at bounding box center [53, 75] width 34 height 8
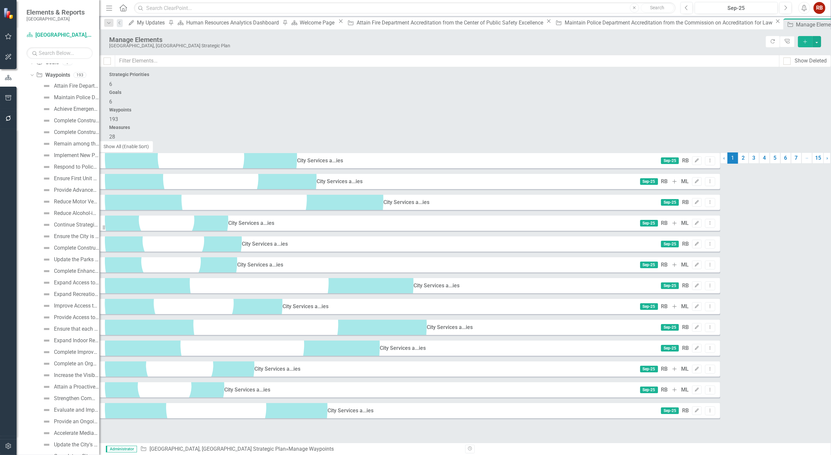
click at [204, 254] on link "Attain Fire Department Accreditation from the Center of Public Safety Excellence" at bounding box center [201, 257] width 192 height 6
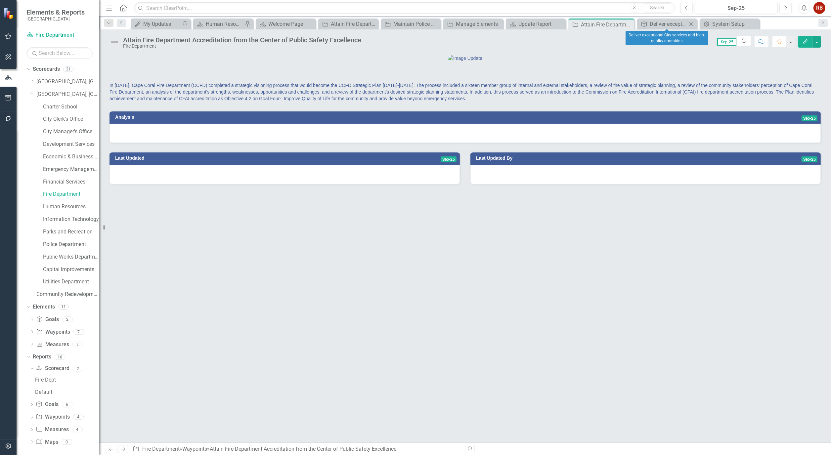
click at [692, 23] on icon "Close" at bounding box center [691, 23] width 7 height 5
click at [741, 22] on icon "Close" at bounding box center [741, 23] width 7 height 5
click at [687, 10] on icon "Previous" at bounding box center [687, 8] width 4 height 6
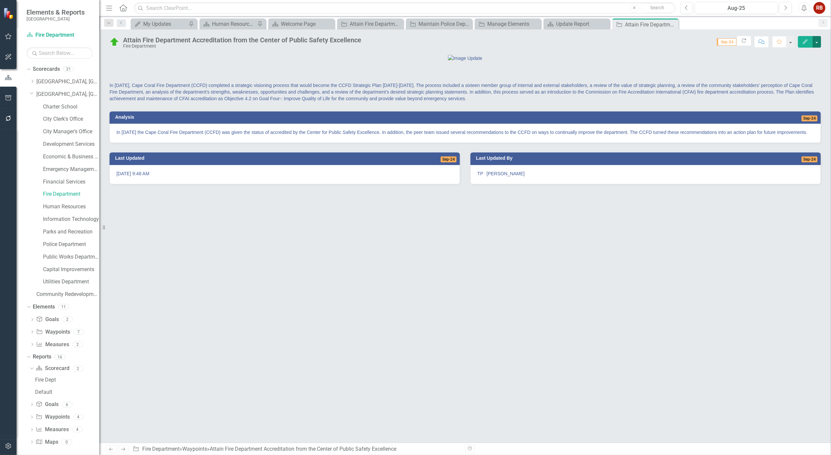
click at [816, 44] on button "button" at bounding box center [816, 42] width 9 height 12
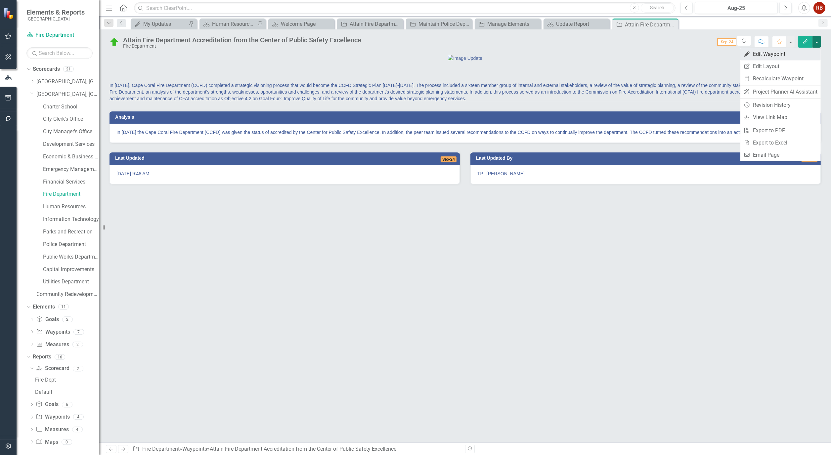
click at [782, 52] on link "Edit Edit Waypoint" at bounding box center [780, 54] width 80 height 12
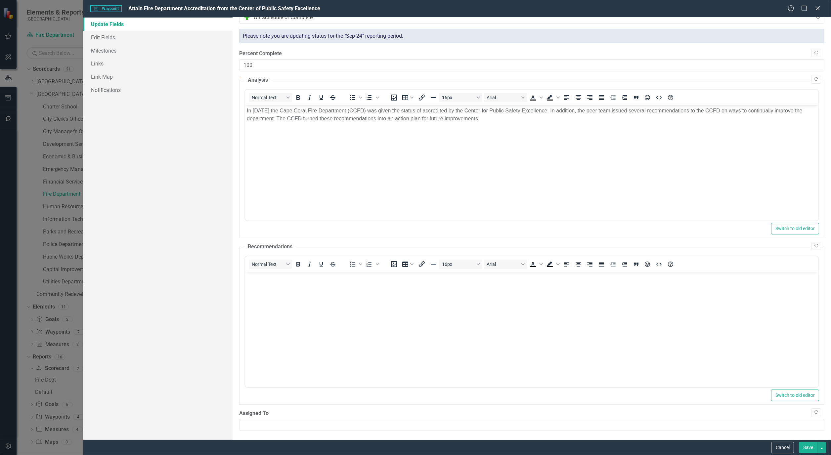
scroll to position [40, 0]
click at [106, 40] on link "Edit Fields" at bounding box center [157, 37] width 149 height 13
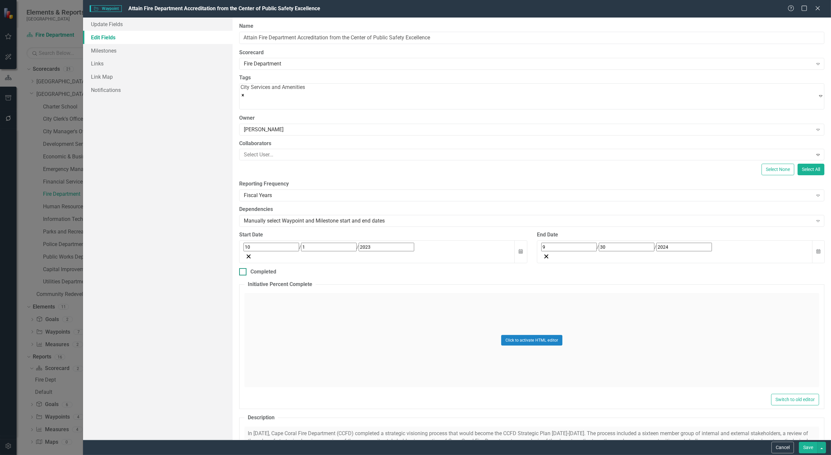
click at [247, 268] on div "Completed" at bounding box center [531, 272] width 585 height 8
click at [243, 268] on input "Completed" at bounding box center [241, 270] width 4 height 4
checkbox input "true"
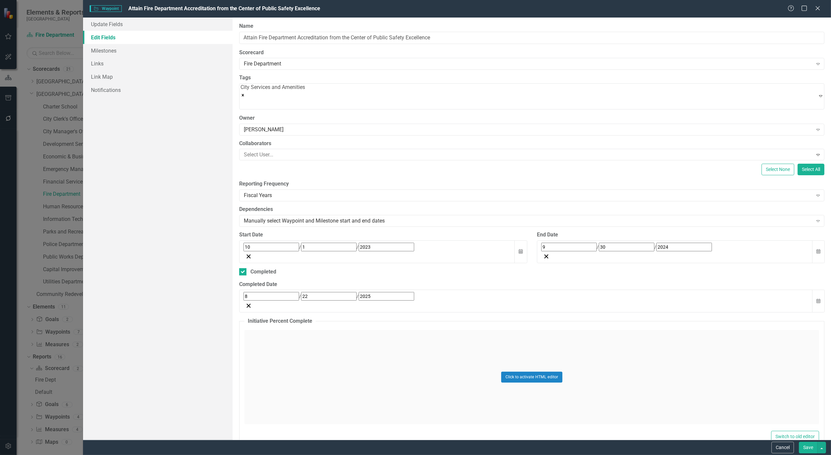
click at [285, 292] on div "[DATE]" at bounding box center [525, 296] width 565 height 9
click at [288, 292] on div "[DATE] [DATE]" at bounding box center [521, 296] width 554 height 9
drag, startPoint x: 286, startPoint y: 281, endPoint x: 236, endPoint y: 278, distance: 50.0
click at [324, 290] on div "[DATE]" at bounding box center [525, 301] width 573 height 23
click at [811, 449] on button "Save" at bounding box center [808, 448] width 19 height 12
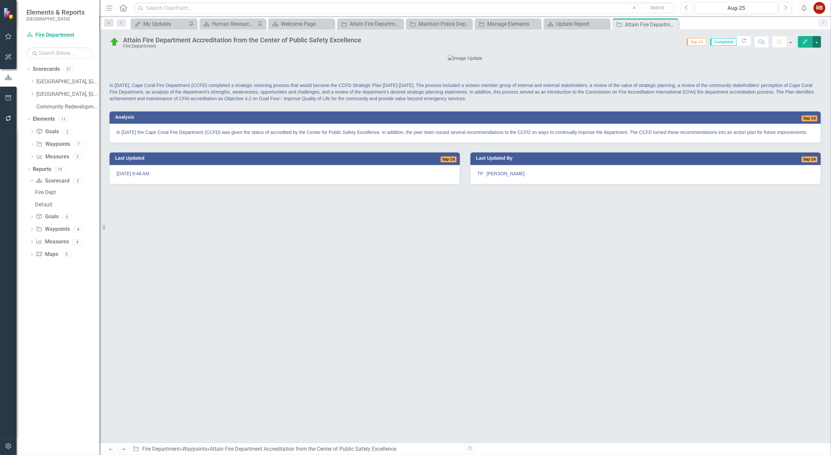
click at [818, 43] on button "button" at bounding box center [816, 42] width 9 height 12
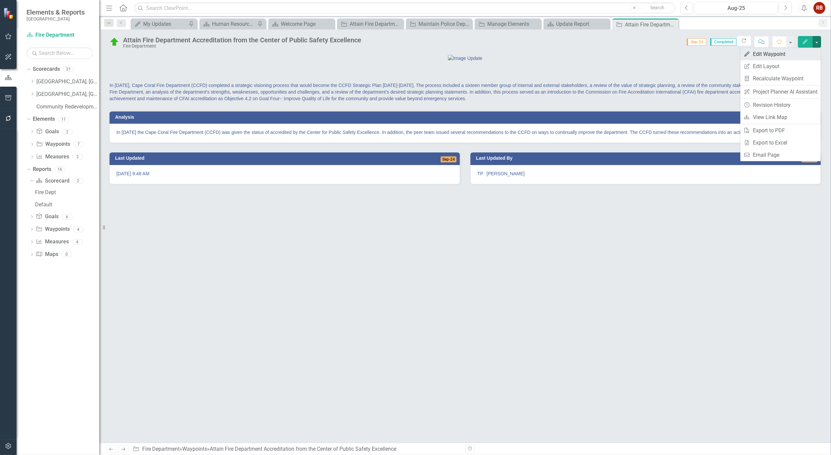
click at [789, 51] on link "Edit Edit Waypoint" at bounding box center [780, 54] width 80 height 12
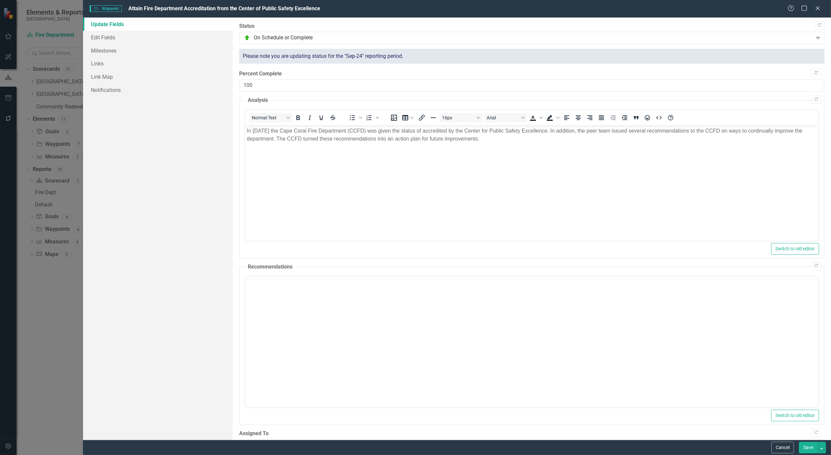
scroll to position [0, 0]
click at [100, 88] on link "Notifications" at bounding box center [157, 89] width 149 height 13
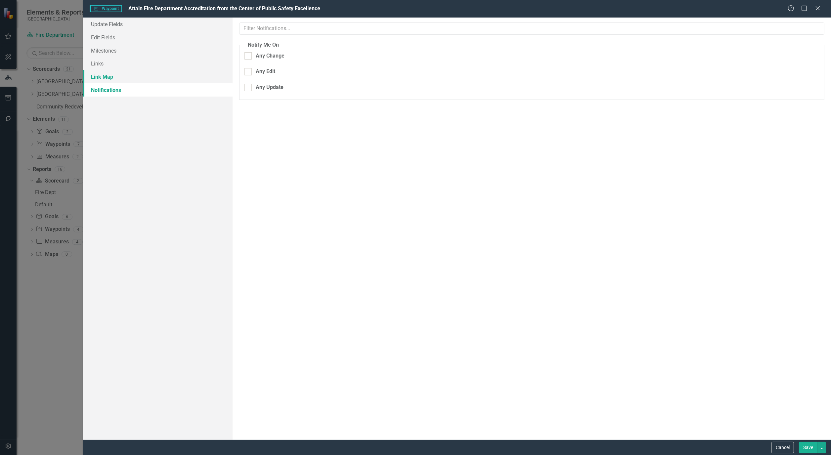
click at [94, 77] on link "Link Map" at bounding box center [157, 76] width 149 height 13
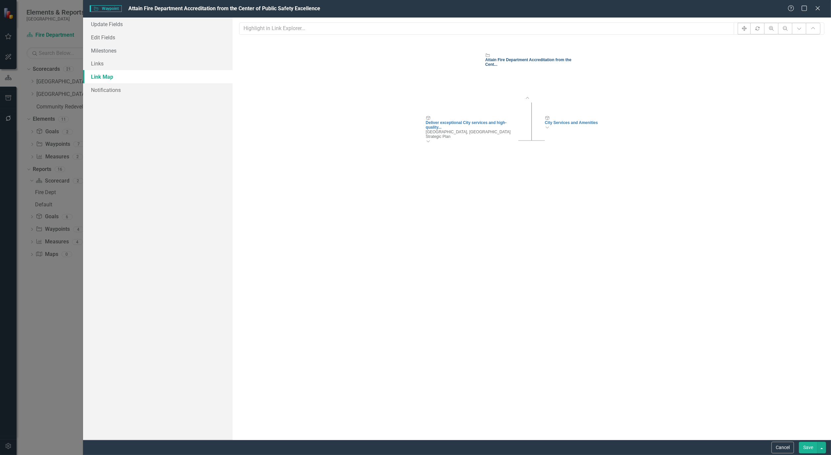
click at [535, 67] on div "Attain Fire Department Accreditation from the Cent..." at bounding box center [531, 62] width 93 height 9
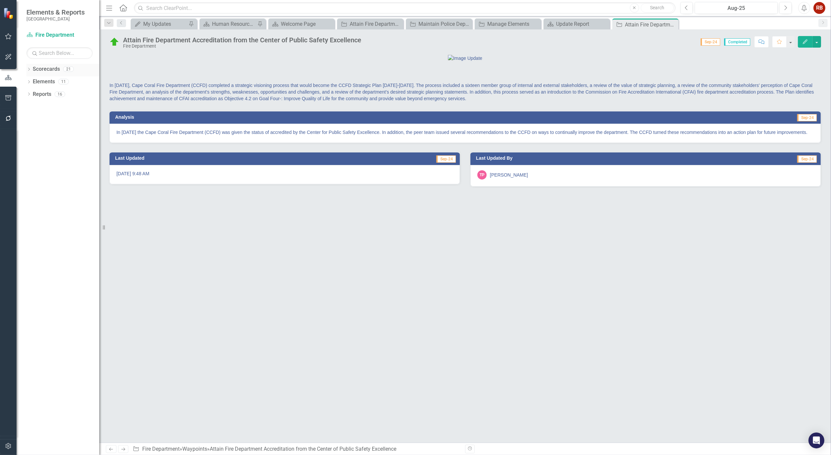
click at [33, 69] on link "Scorecards" at bounding box center [46, 69] width 27 height 8
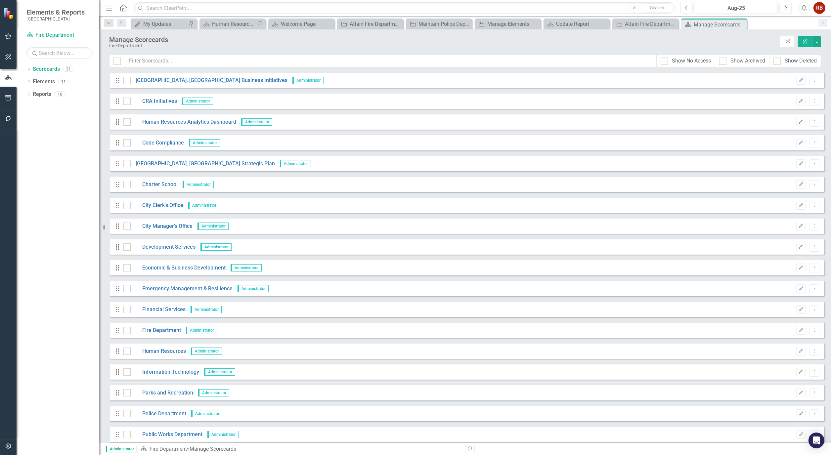
click at [25, 68] on div "Dropdown Scorecards 21 Dropdown Cape Coral, FL Business Initiatives CRA Initiat…" at bounding box center [58, 259] width 83 height 391
click at [31, 68] on icon "Dropdown" at bounding box center [28, 70] width 5 height 4
click at [46, 92] on link "[GEOGRAPHIC_DATA], [GEOGRAPHIC_DATA] Strategic Plan" at bounding box center [67, 95] width 63 height 8
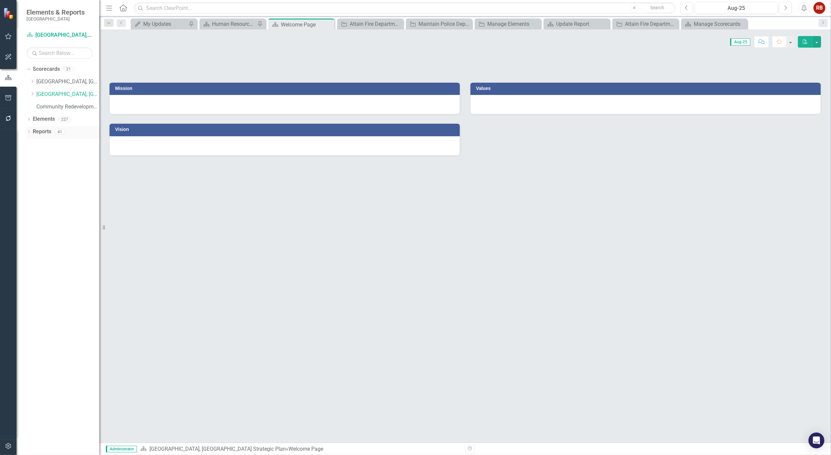
click at [30, 133] on icon "Dropdown" at bounding box center [28, 133] width 5 height 4
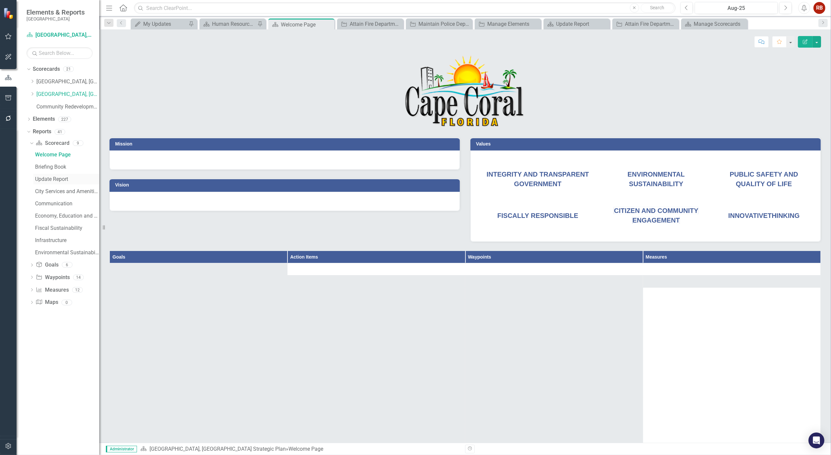
click at [60, 178] on div "Update Report" at bounding box center [67, 179] width 64 height 6
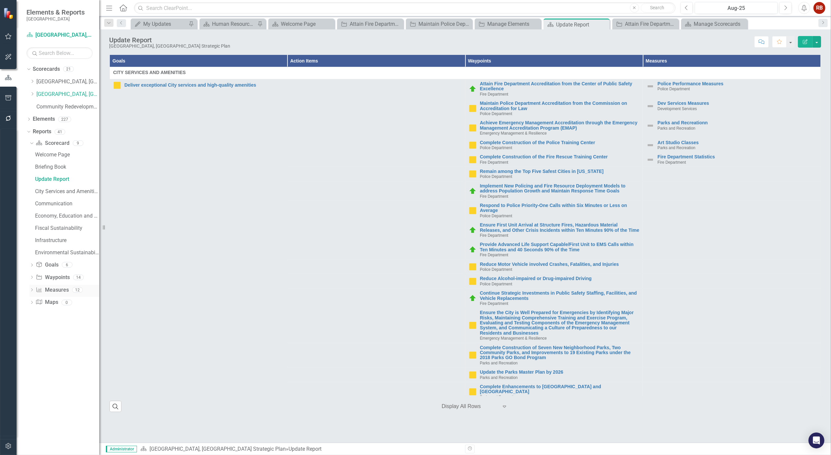
click at [31, 288] on div "Dropdown" at bounding box center [31, 291] width 5 height 6
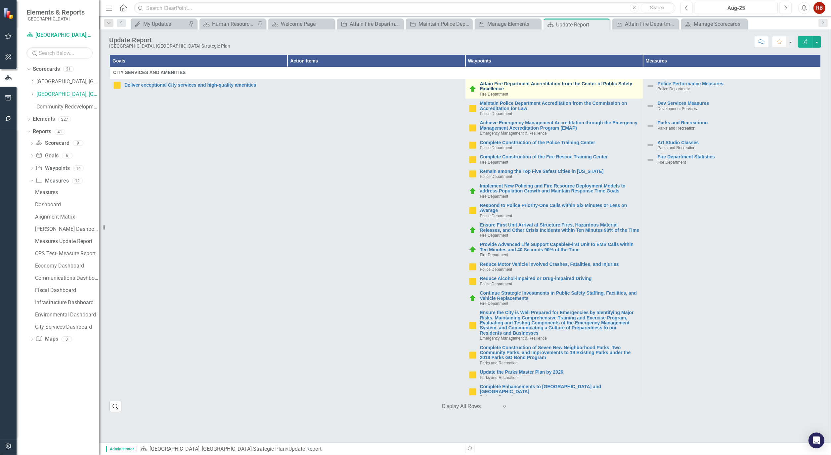
click at [514, 82] on link "Attain Fire Department Accreditation from the Center of Public Safety Excellence" at bounding box center [559, 86] width 159 height 10
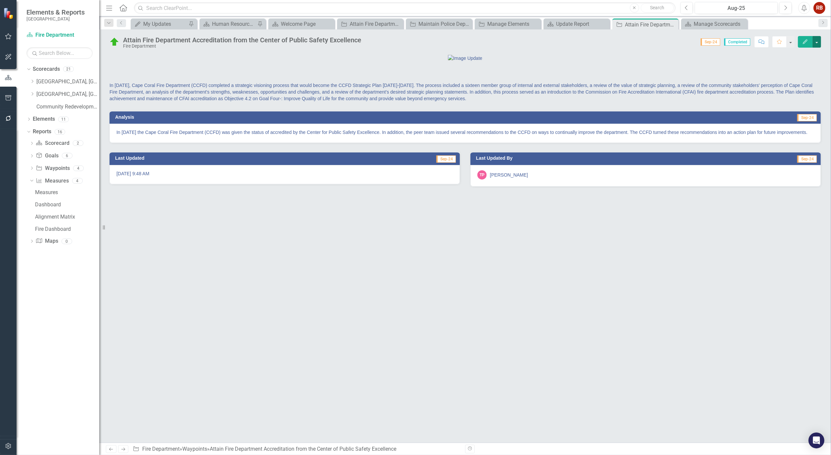
click at [819, 42] on button "button" at bounding box center [816, 42] width 9 height 12
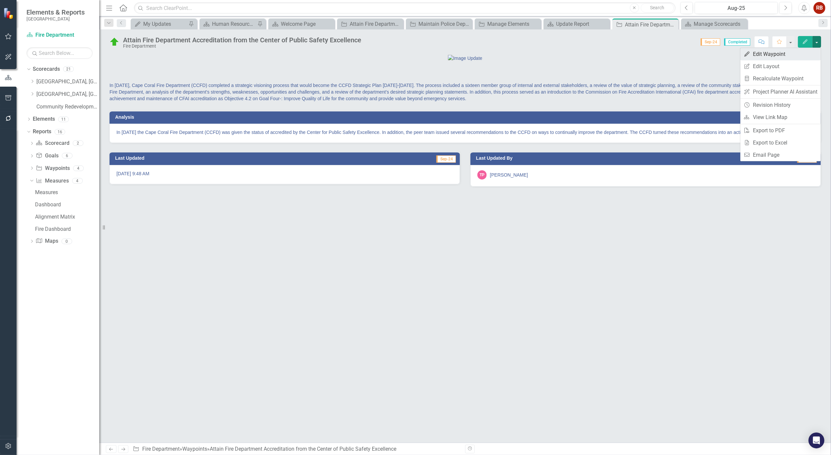
click at [778, 52] on link "Edit Edit Waypoint" at bounding box center [780, 54] width 80 height 12
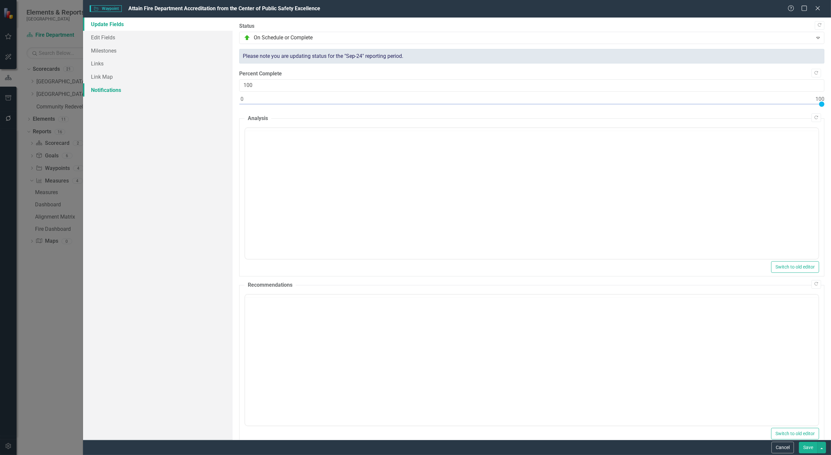
click at [111, 87] on link "Notifications" at bounding box center [157, 89] width 149 height 13
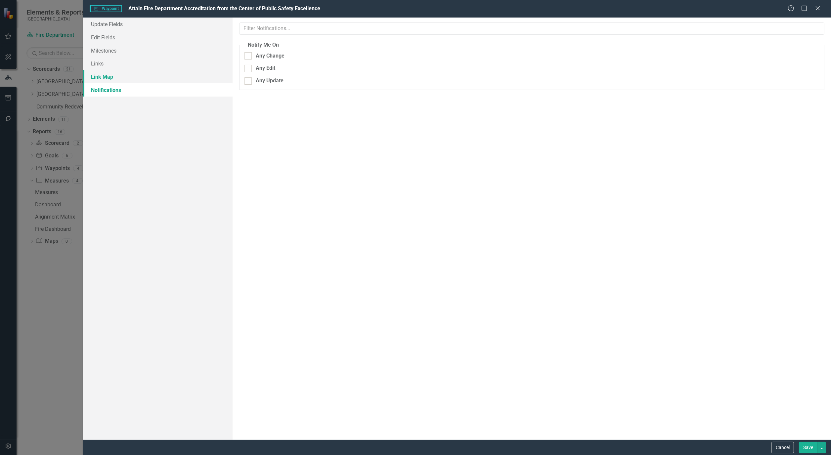
click at [102, 75] on link "Link Map" at bounding box center [157, 76] width 149 height 13
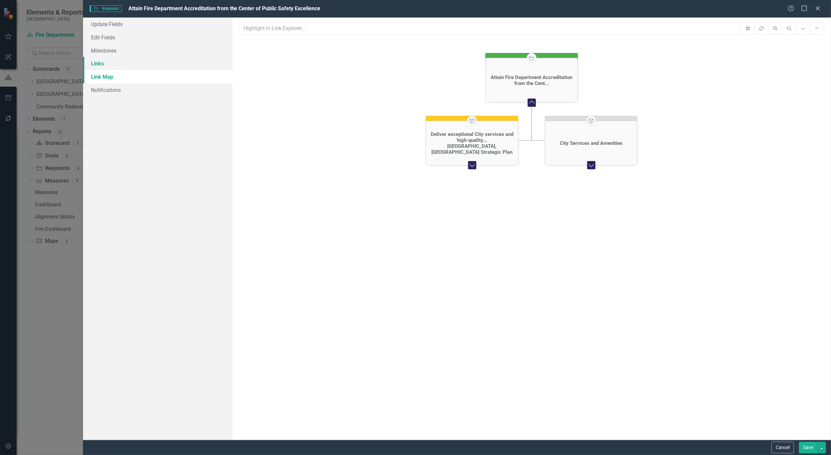
click at [100, 65] on link "Links" at bounding box center [157, 63] width 149 height 13
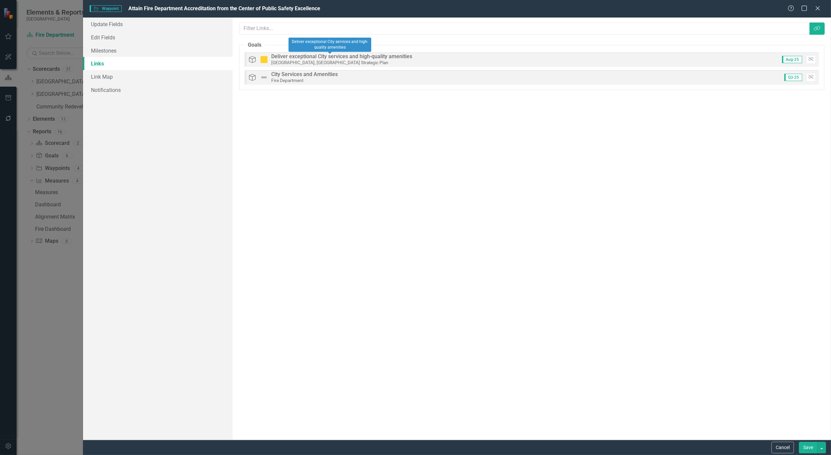
click at [342, 57] on div "Deliver exceptional City services and high-quality amenities" at bounding box center [341, 57] width 141 height 6
click at [295, 57] on div "Deliver exceptional City services and high-quality amenities" at bounding box center [341, 57] width 141 height 6
click at [97, 50] on link "Milestones" at bounding box center [157, 50] width 149 height 13
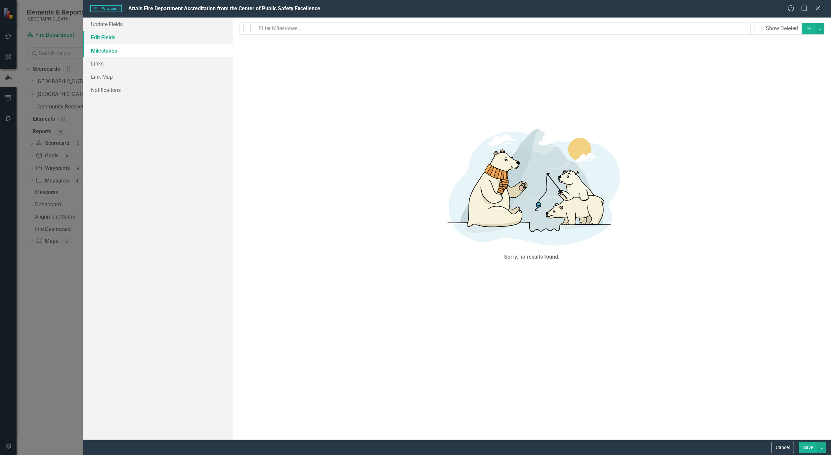
click at [101, 34] on link "Edit Fields" at bounding box center [157, 37] width 149 height 13
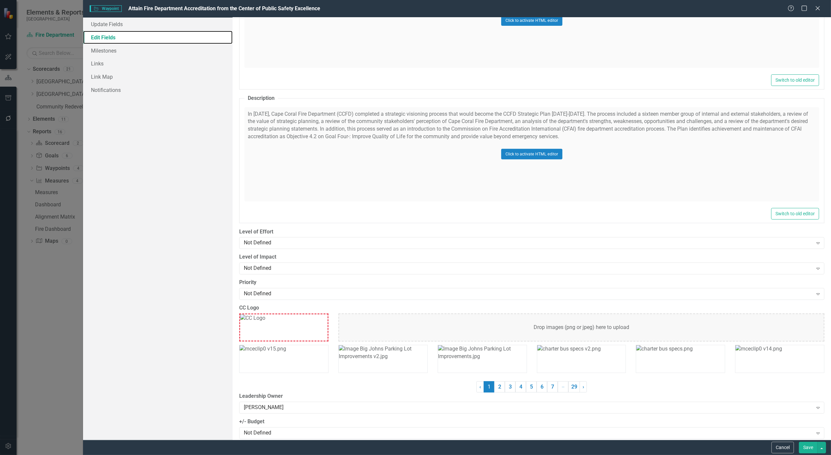
scroll to position [339, 0]
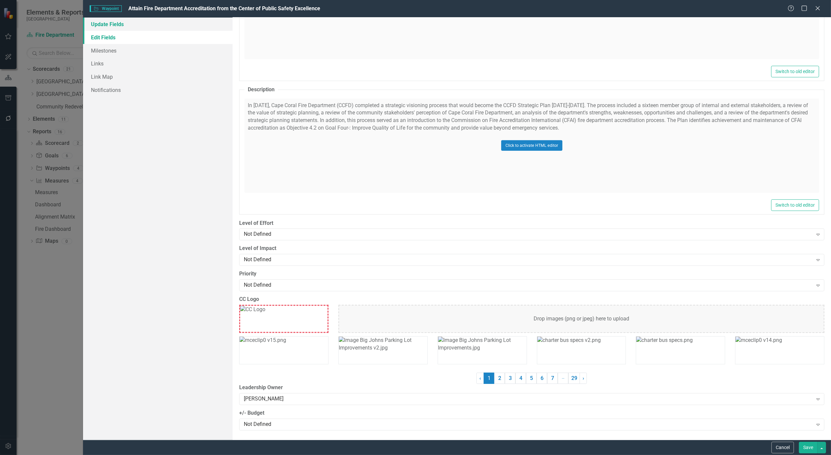
click at [118, 28] on link "Update Fields" at bounding box center [157, 24] width 149 height 13
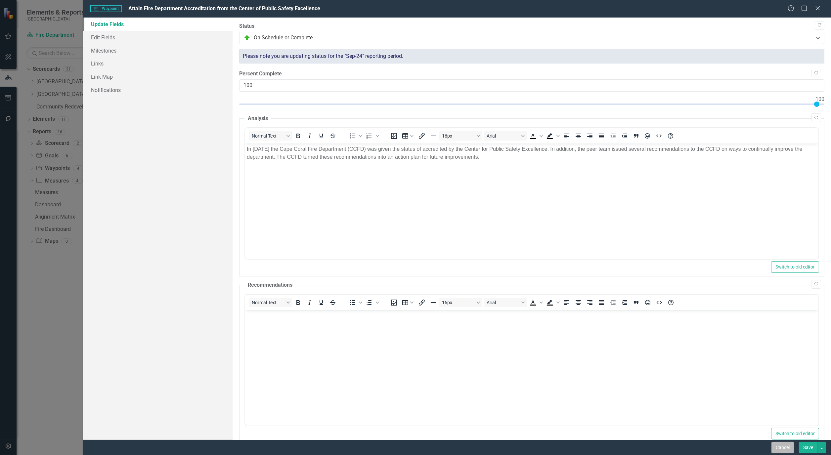
click at [774, 448] on button "Cancel" at bounding box center [782, 448] width 22 height 12
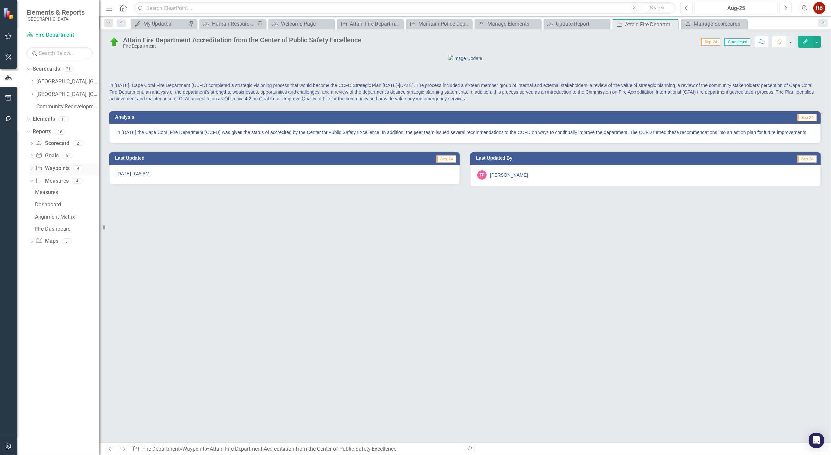
click at [33, 167] on div "Dropdown Waypoint Waypoints 4" at bounding box center [64, 169] width 70 height 13
click at [32, 167] on icon "Dropdown" at bounding box center [31, 169] width 5 height 4
click at [78, 95] on link "[GEOGRAPHIC_DATA], [GEOGRAPHIC_DATA] Strategic Plan" at bounding box center [67, 95] width 63 height 8
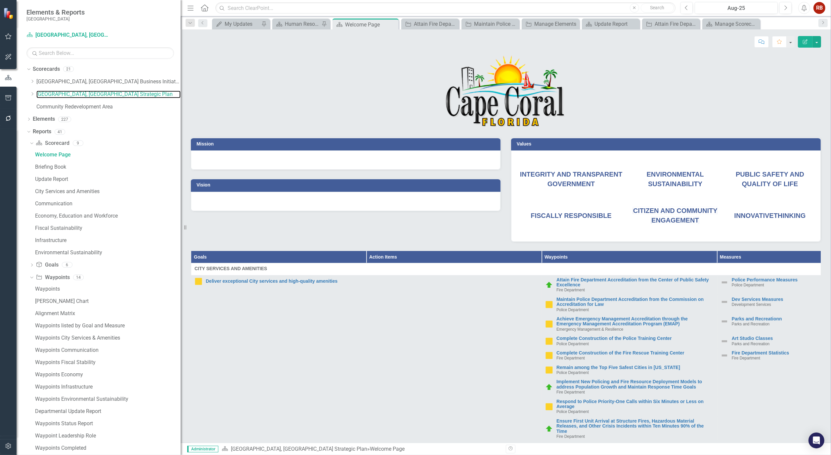
drag, startPoint x: 103, startPoint y: 287, endPoint x: 181, endPoint y: 291, distance: 78.2
click at [181, 291] on div "Resize" at bounding box center [183, 227] width 5 height 455
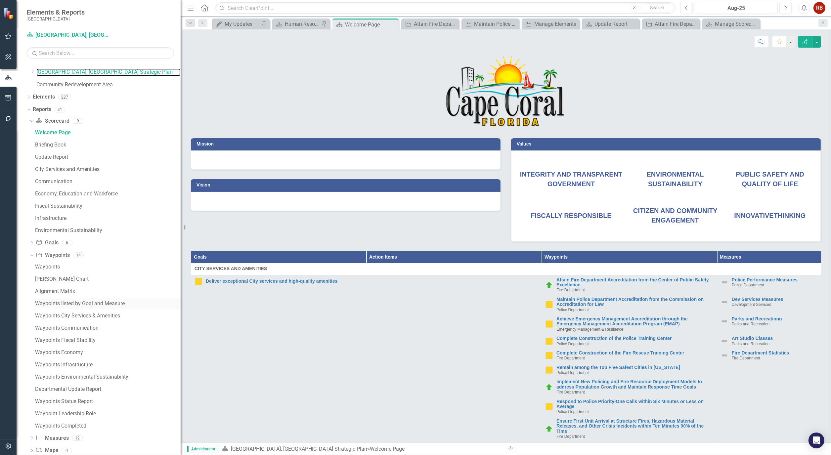
scroll to position [35, 0]
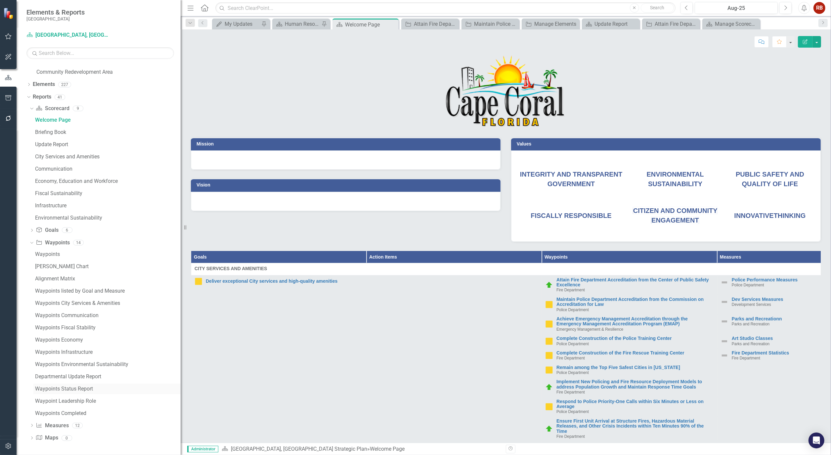
click at [68, 388] on div "Waypoints Status Report" at bounding box center [108, 389] width 146 height 6
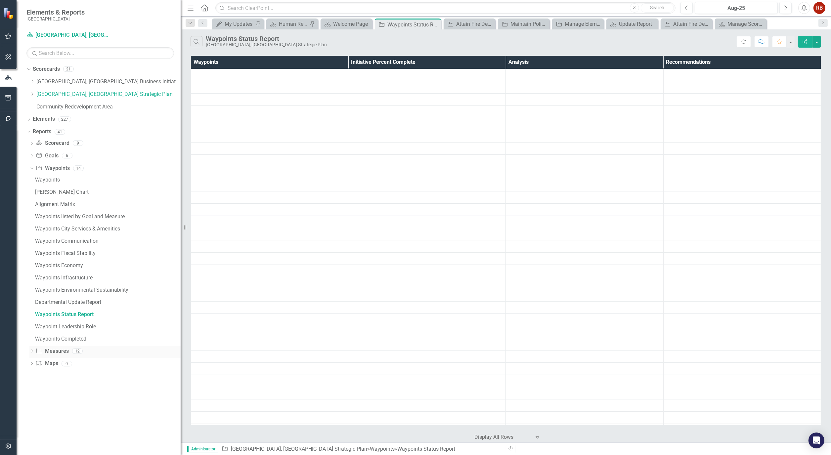
click at [0, 0] on icon "Close" at bounding box center [0, 0] width 0 height 0
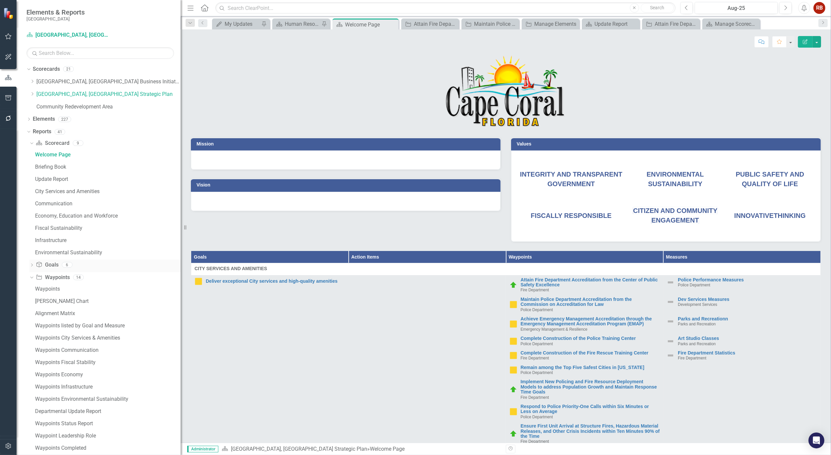
click at [32, 266] on icon at bounding box center [32, 265] width 2 height 3
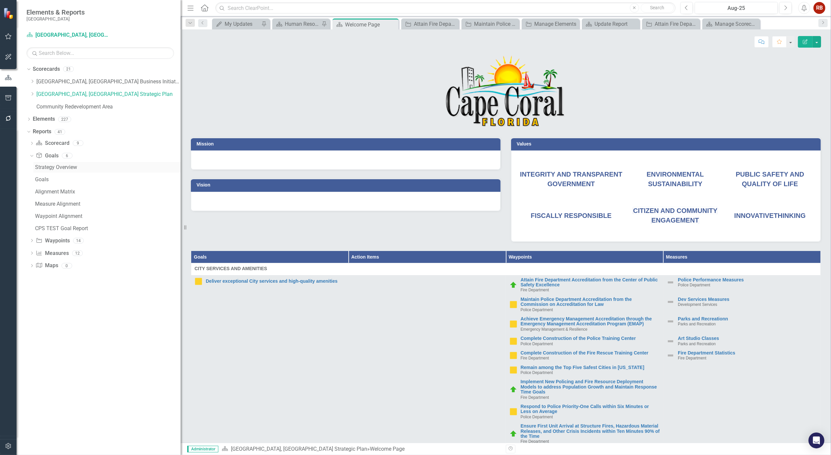
click at [71, 166] on div "Strategy Overview" at bounding box center [108, 167] width 146 height 6
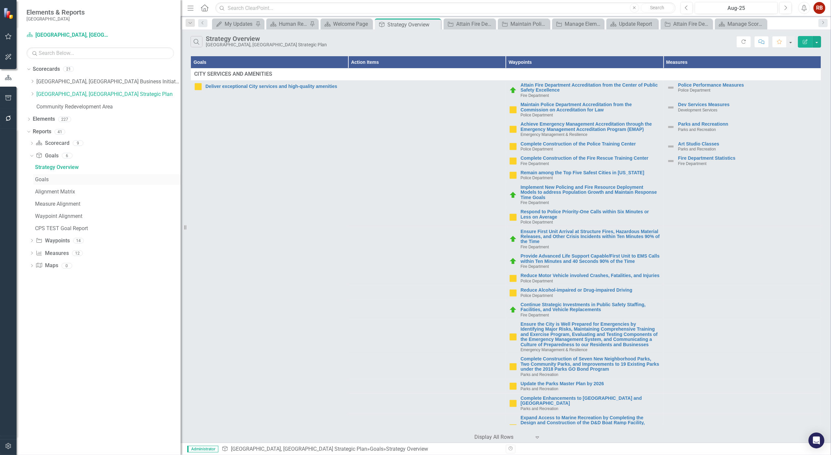
click at [44, 179] on div "Goals" at bounding box center [108, 180] width 146 height 6
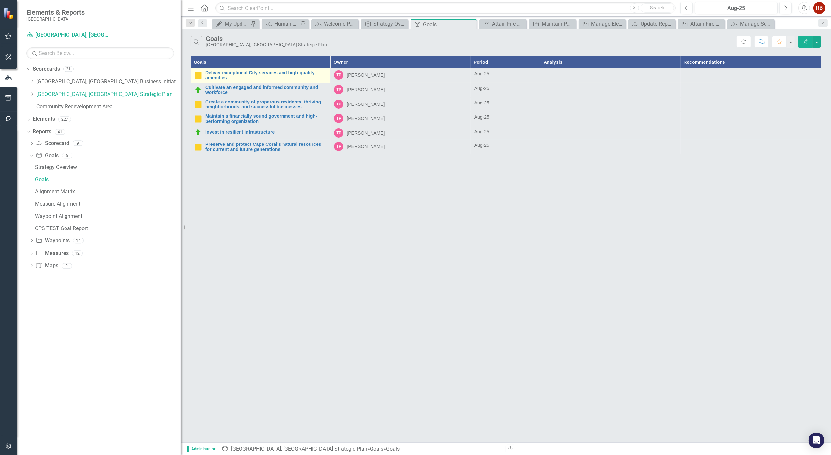
click at [259, 69] on td "Deliver exceptional City services and high-quality amenities Link Map View Link…" at bounding box center [261, 75] width 140 height 15
click at [259, 72] on link "Deliver exceptional City services and high-quality amenities" at bounding box center [266, 75] width 122 height 10
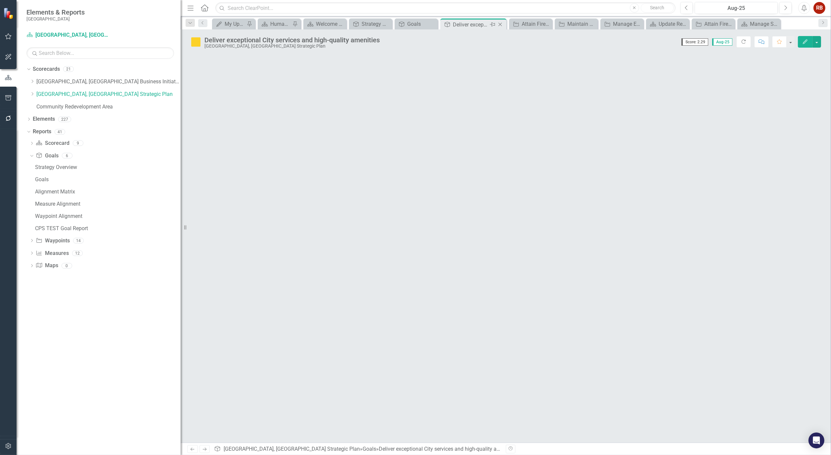
click at [503, 23] on icon "Close" at bounding box center [500, 24] width 7 height 5
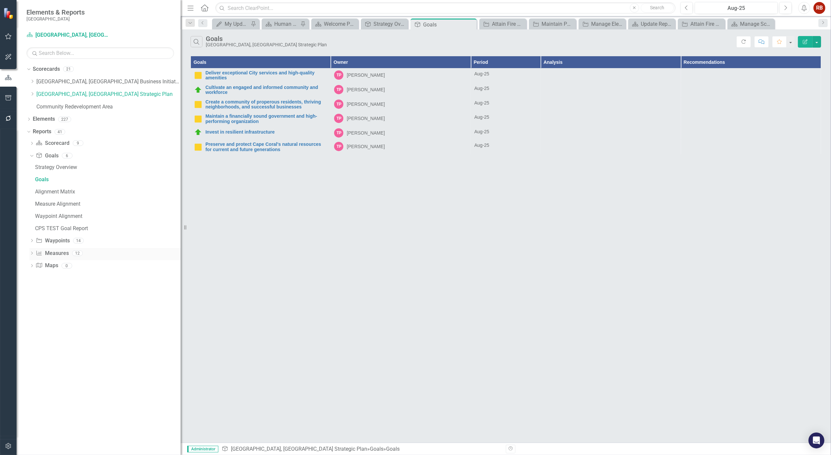
click at [32, 255] on icon "Dropdown" at bounding box center [31, 254] width 5 height 4
click at [64, 225] on link "[PERSON_NAME] Dashboard" at bounding box center [106, 229] width 147 height 11
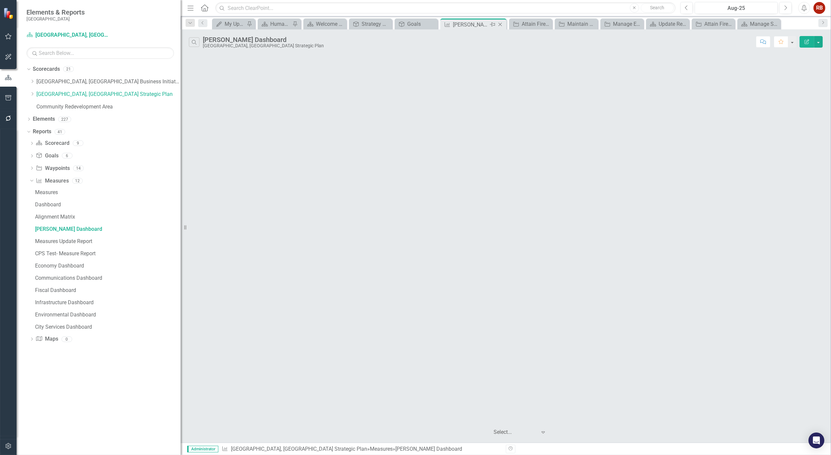
click at [500, 26] on icon "Close" at bounding box center [500, 24] width 7 height 5
